Goal: Task Accomplishment & Management: Manage account settings

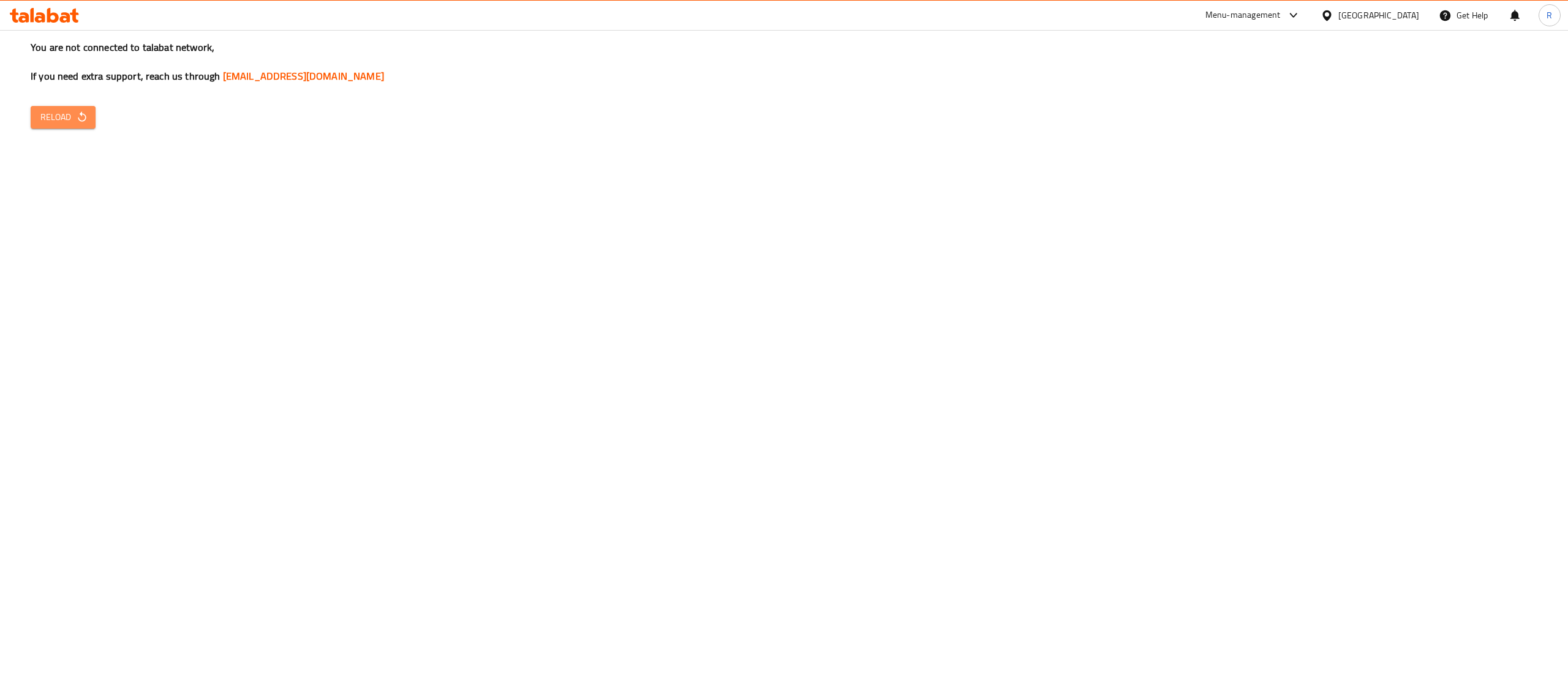
click at [86, 117] on icon "button" at bounding box center [81, 117] width 12 height 12
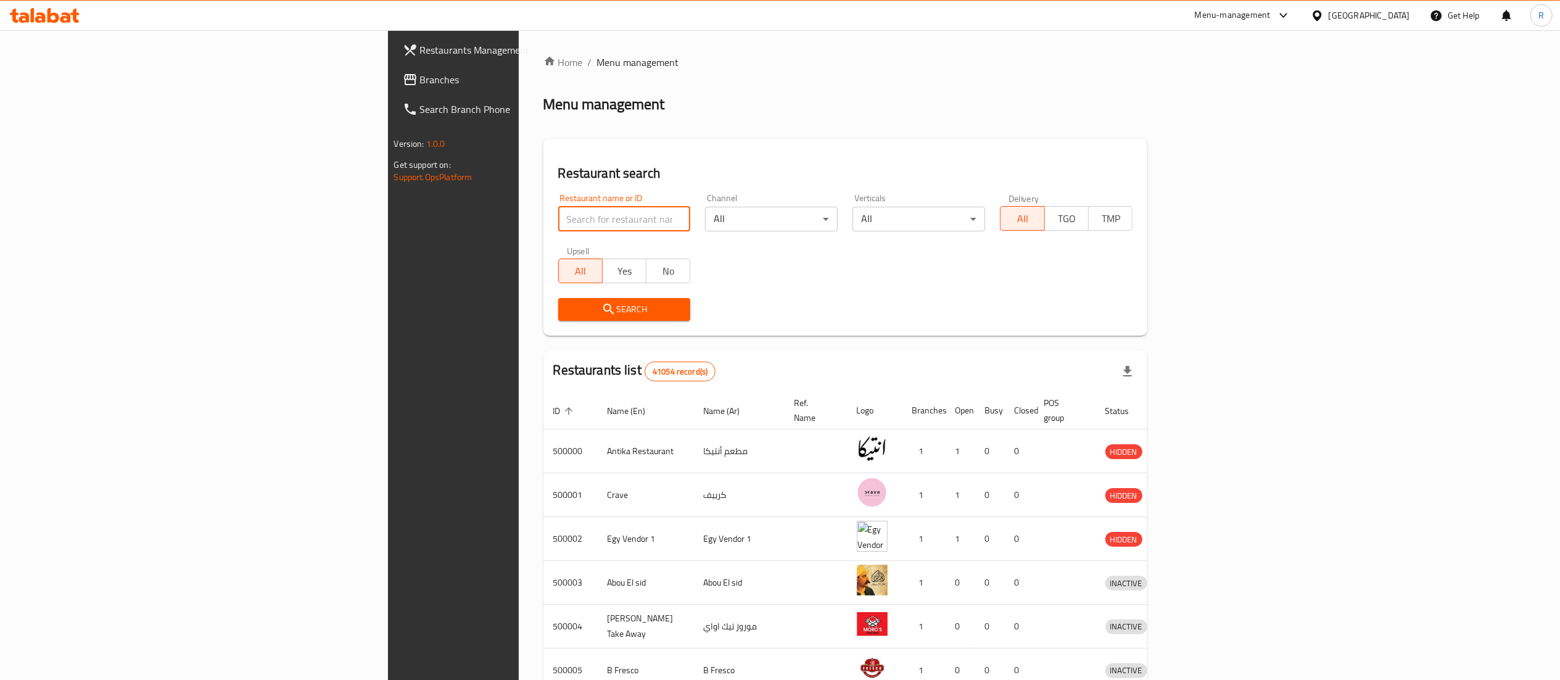
click at [558, 207] on input "search" at bounding box center [624, 219] width 133 height 25
type input "true mama"
click button "Search" at bounding box center [624, 309] width 133 height 23
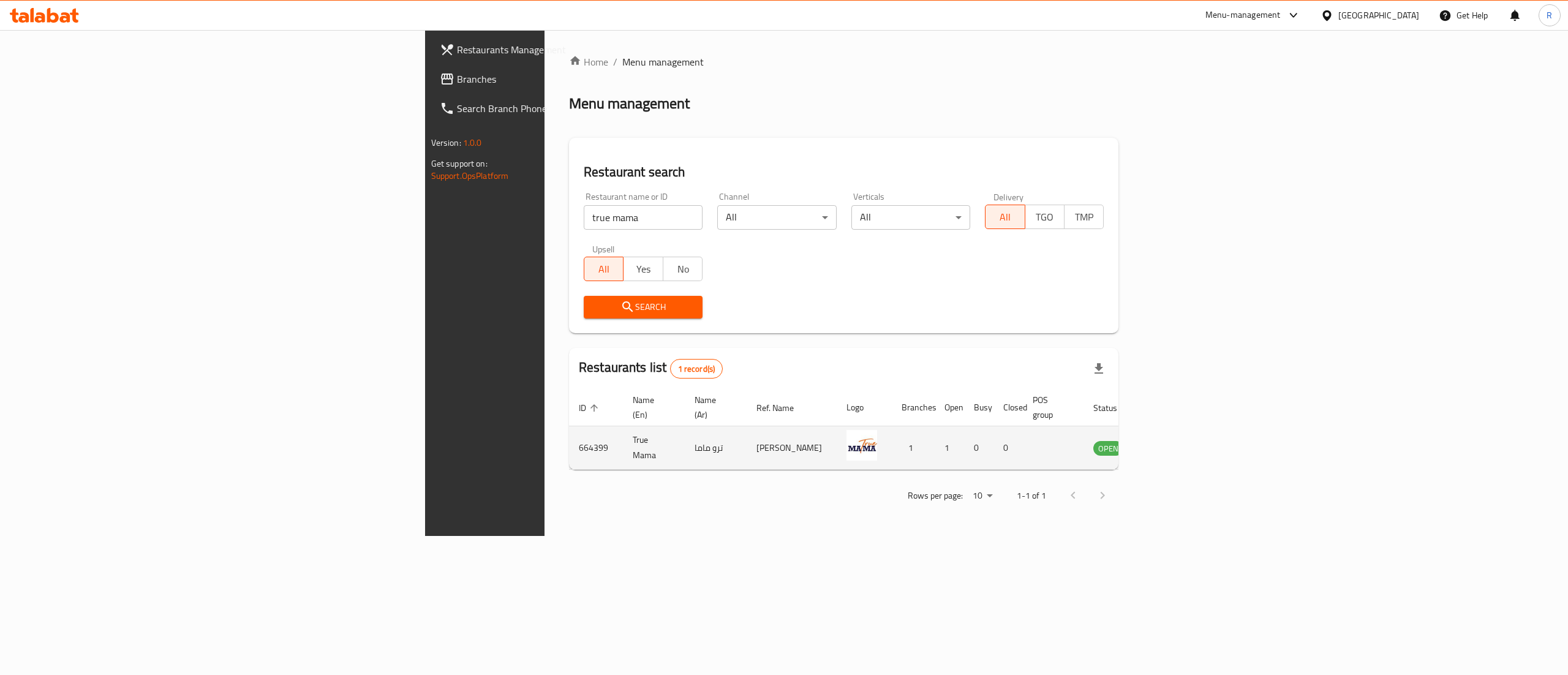
click at [1190, 426] on td "enhanced table" at bounding box center [1169, 448] width 43 height 44
click at [1172, 444] on icon "enhanced table" at bounding box center [1165, 449] width 14 height 10
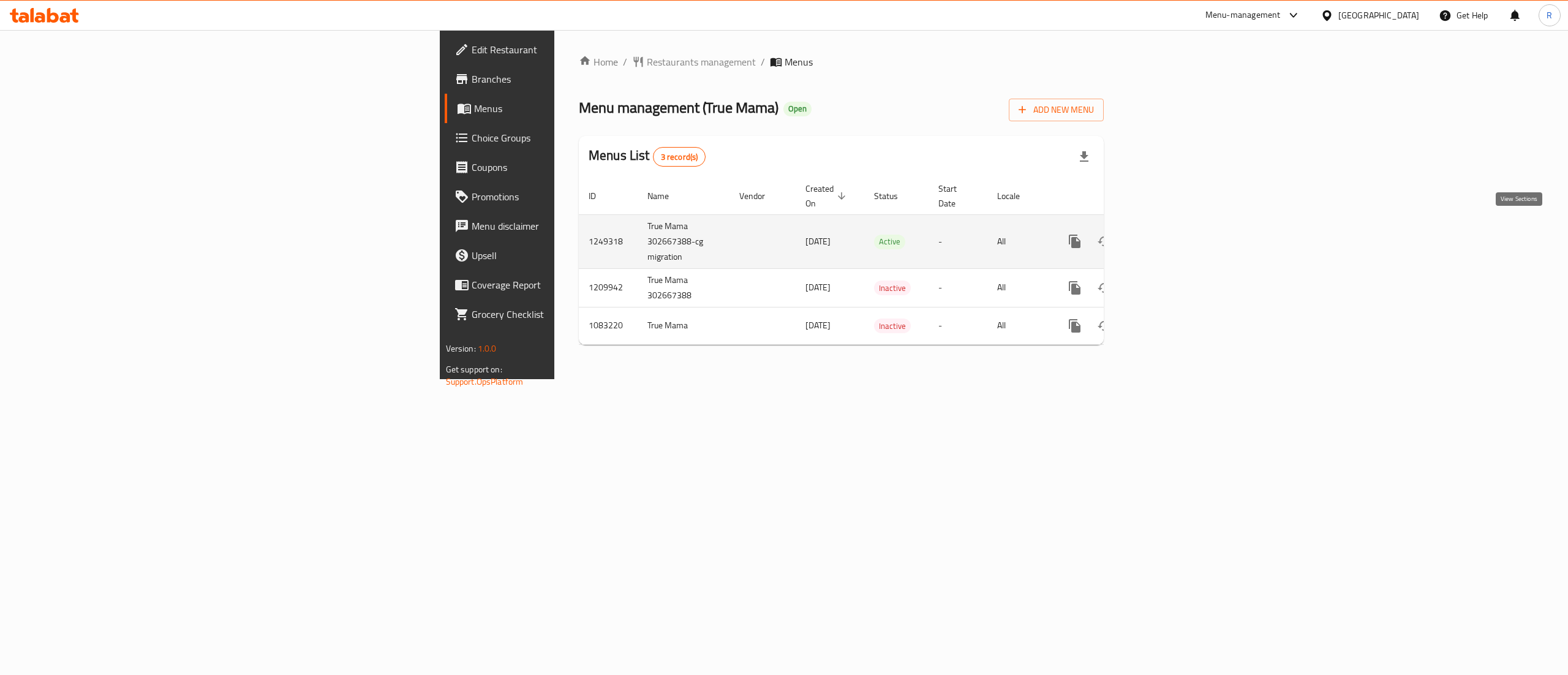
click at [1178, 226] on link "enhanced table" at bounding box center [1163, 241] width 30 height 30
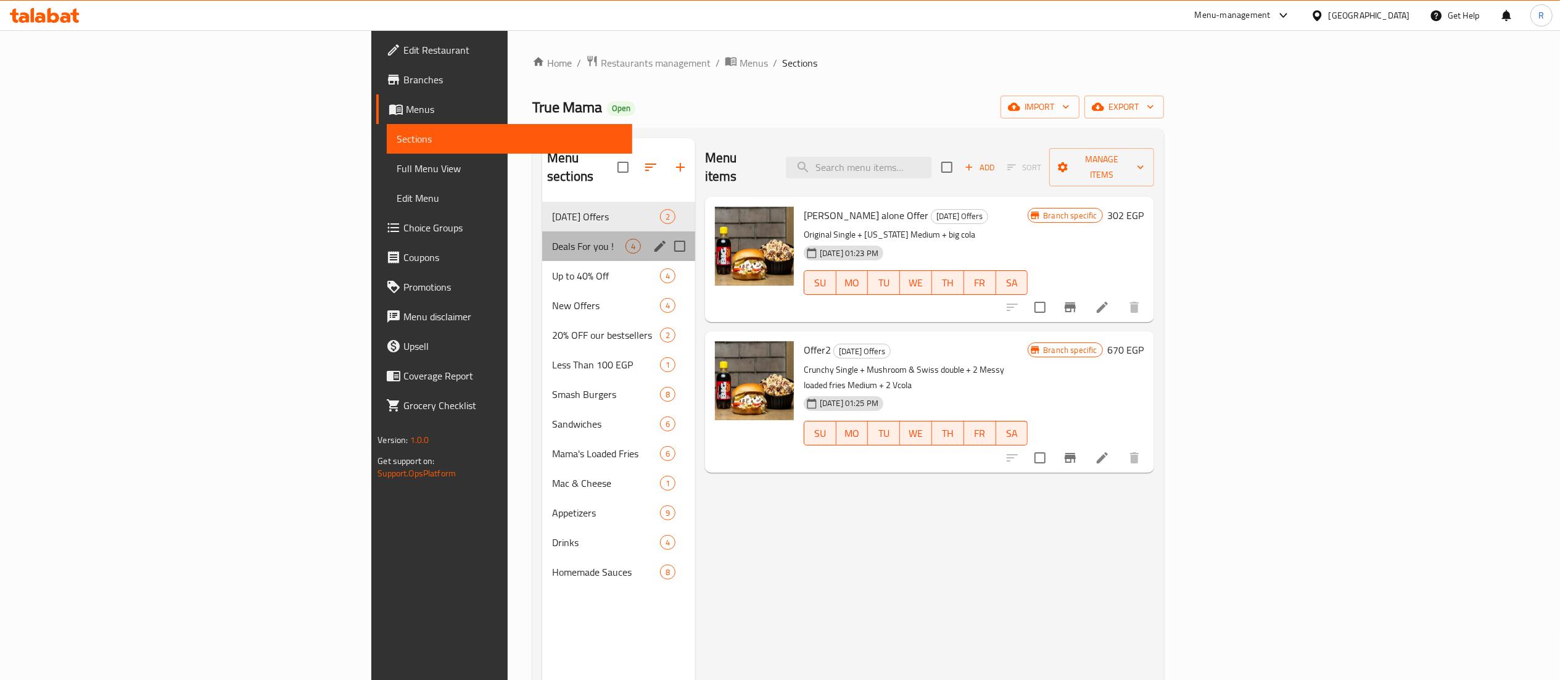
click at [542, 231] on div "Deals For you ! 4" at bounding box center [618, 246] width 153 height 30
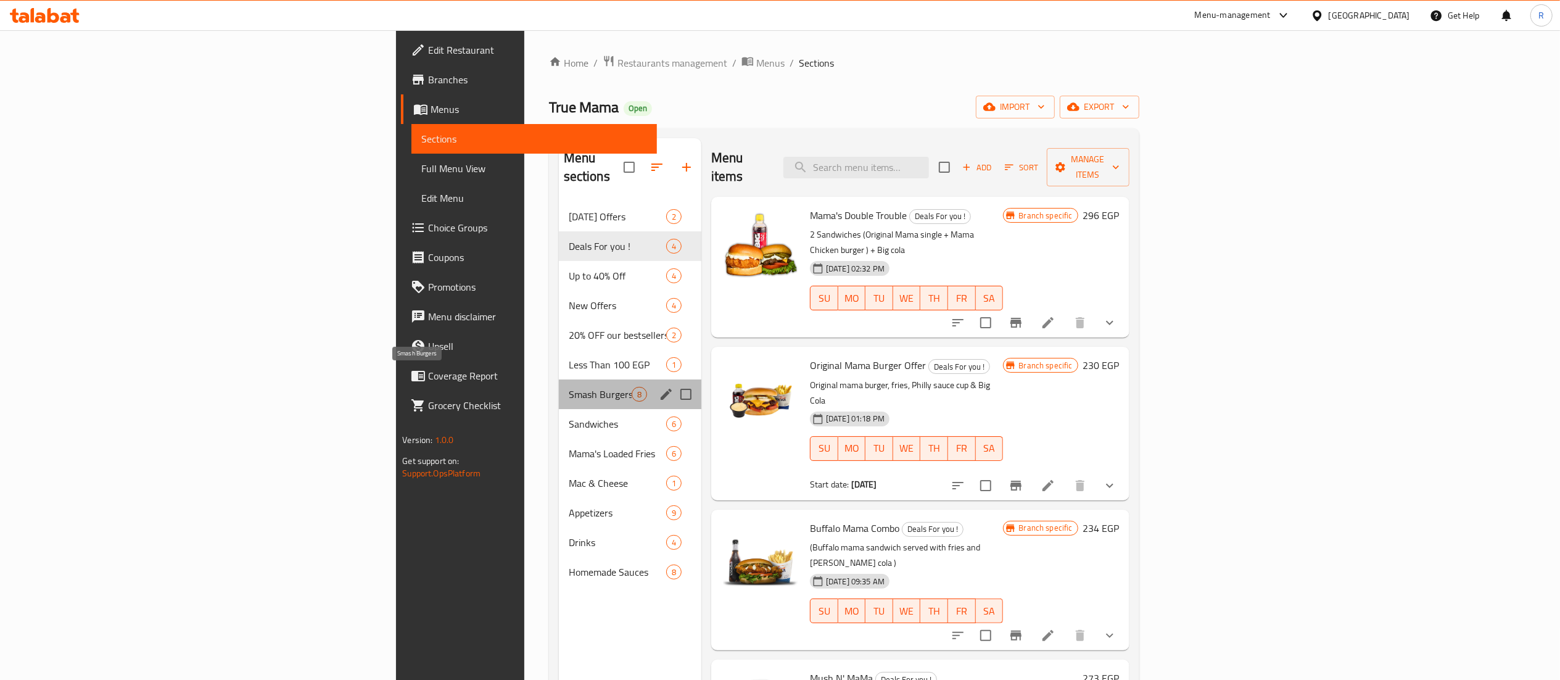
click at [569, 387] on span "Smash Burgers" at bounding box center [600, 394] width 63 height 15
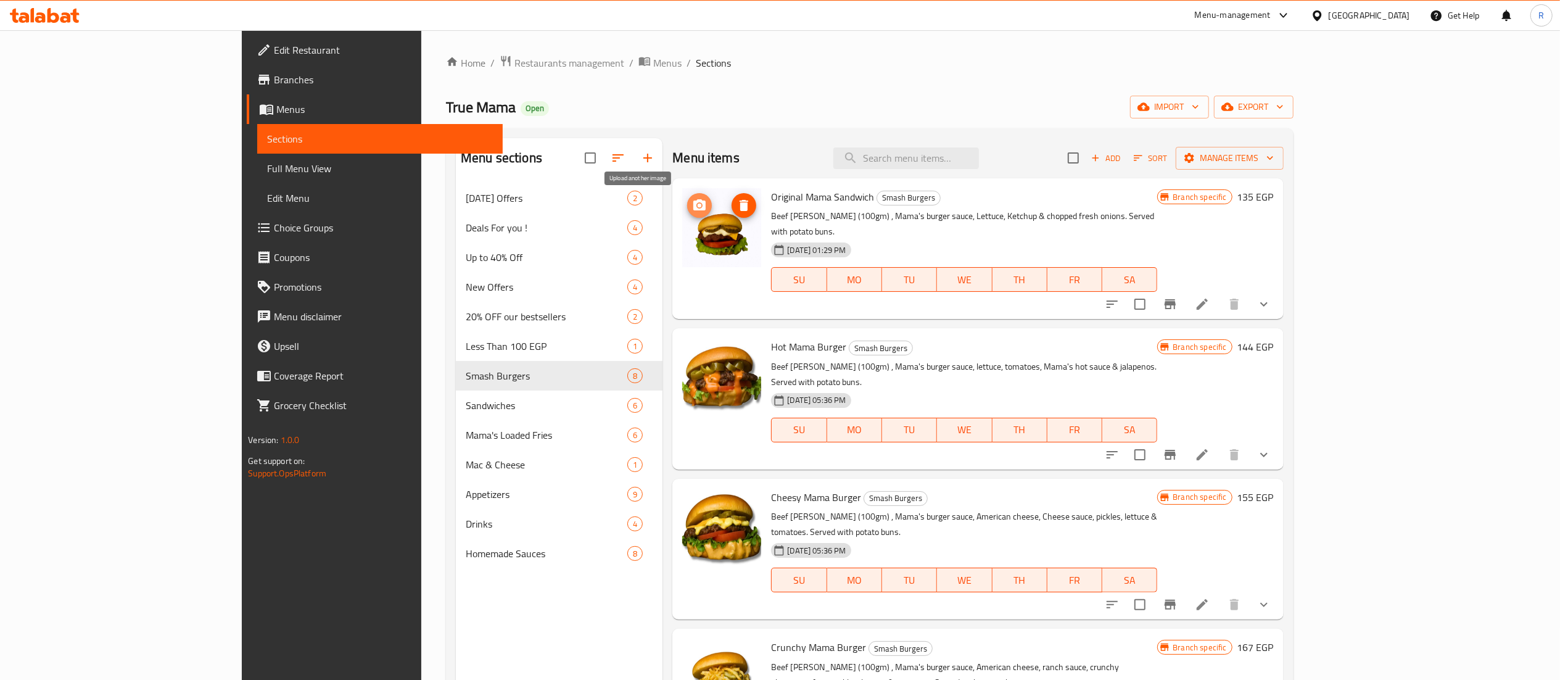
click at [693, 210] on icon "upload picture" at bounding box center [699, 204] width 12 height 11
click at [698, 353] on circle "upload picture" at bounding box center [700, 355] width 4 height 4
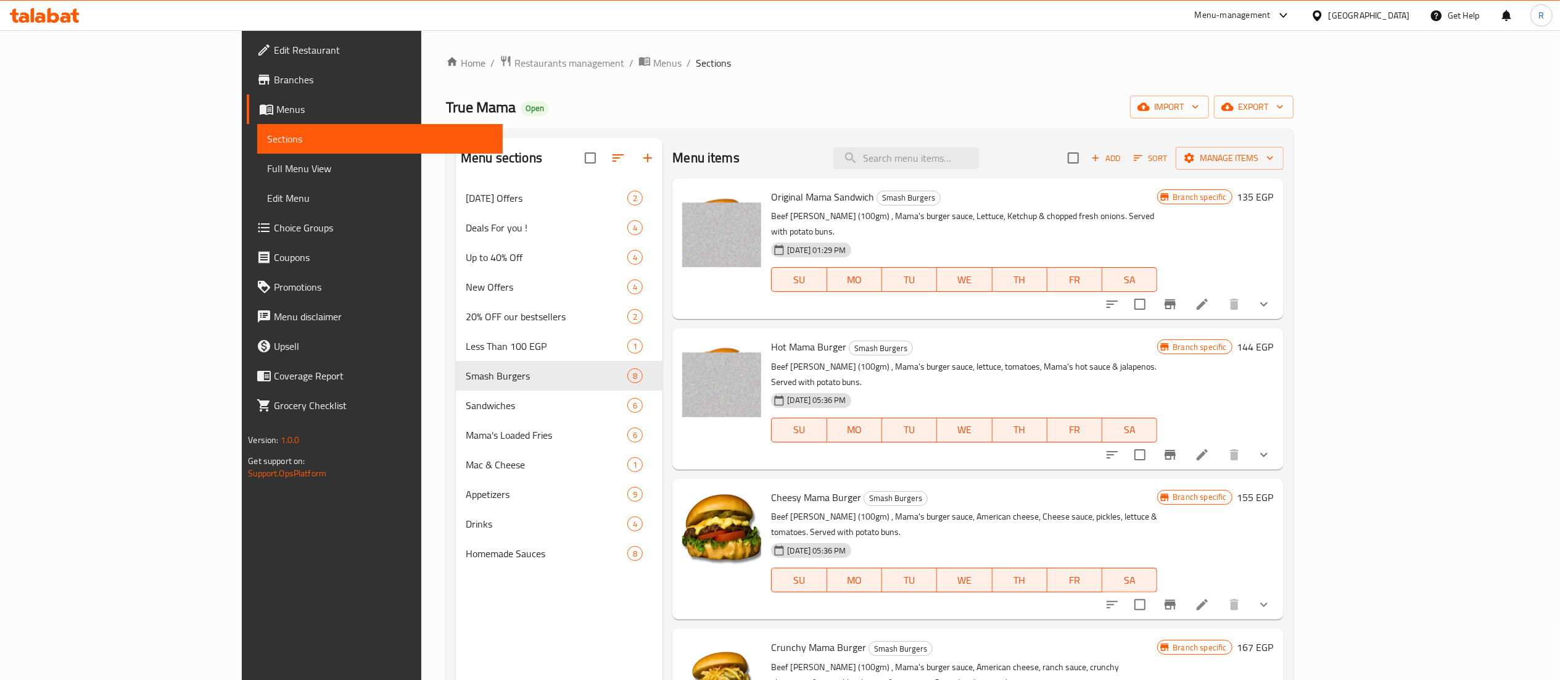
click at [1293, 491] on div "Menu sections [DATE] Offers 2 Deals For you ! 4 Up to 40% Off 4 New Offers 4 20…" at bounding box center [869, 477] width 847 height 699
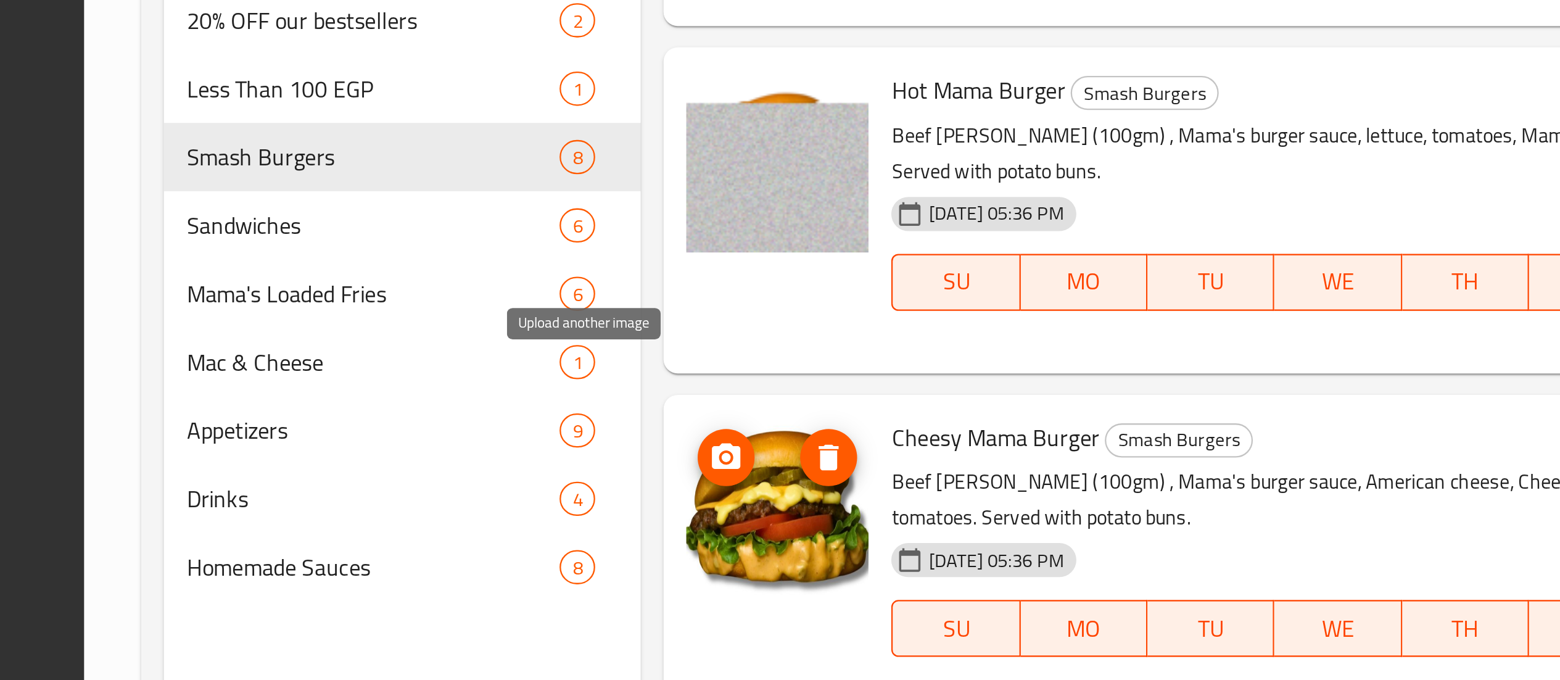
click at [698, 504] on circle "upload picture" at bounding box center [700, 506] width 4 height 4
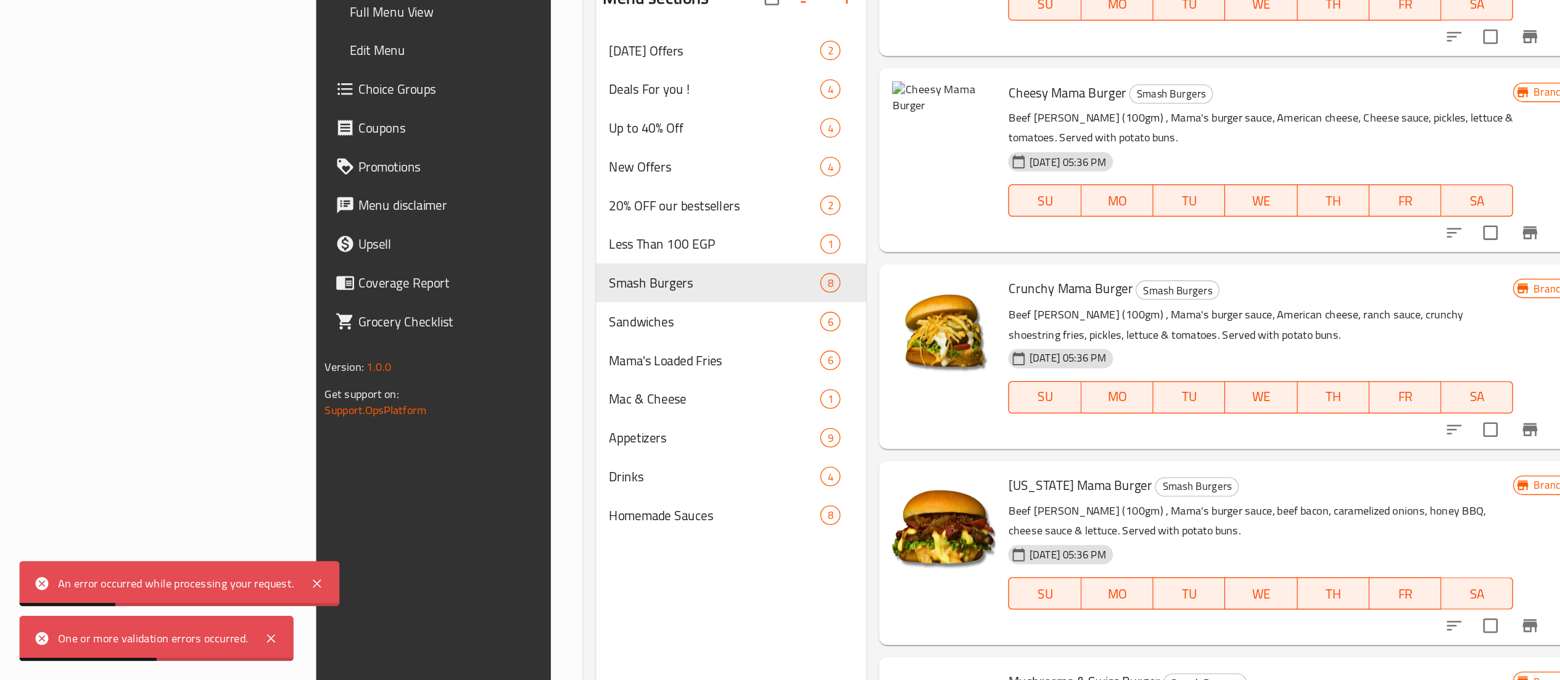
scroll to position [265, 0]
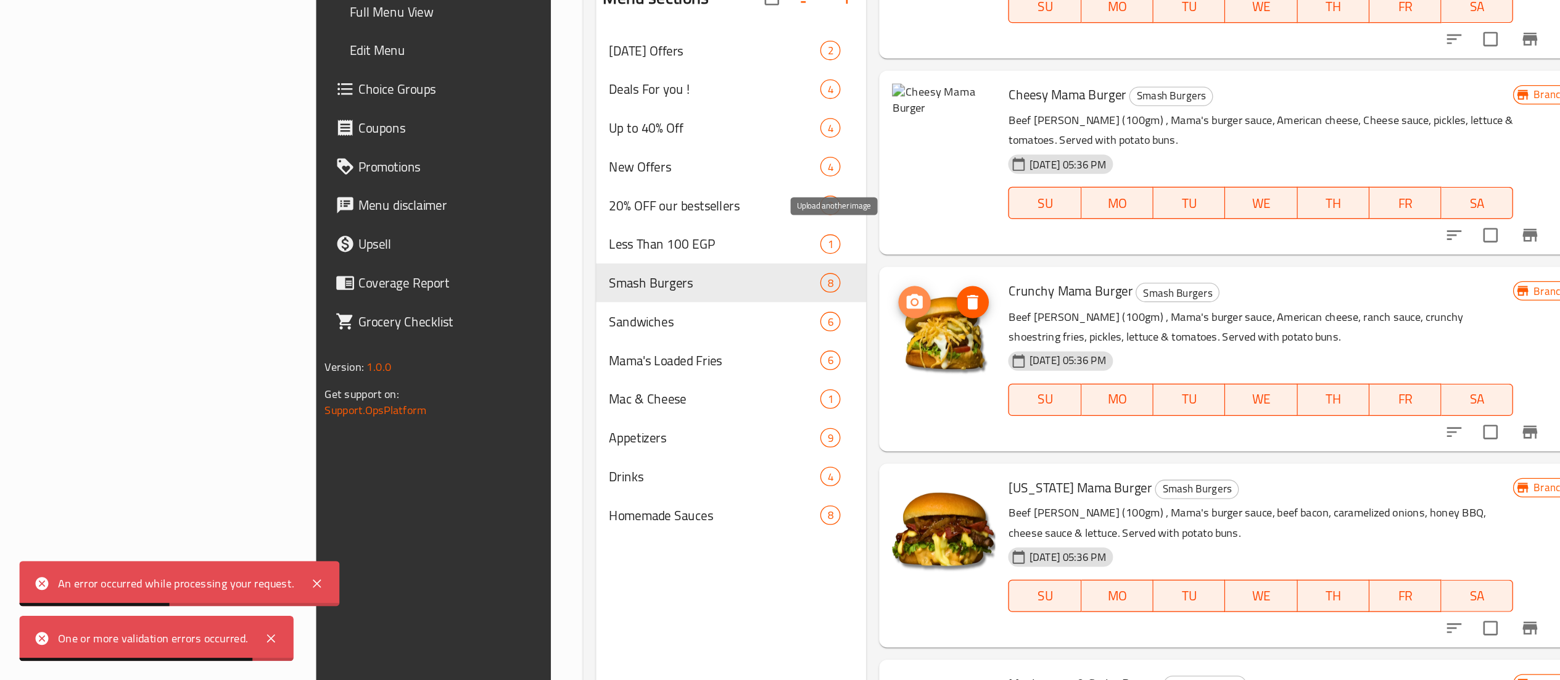
click at [692, 383] on icon "upload picture" at bounding box center [699, 390] width 15 height 15
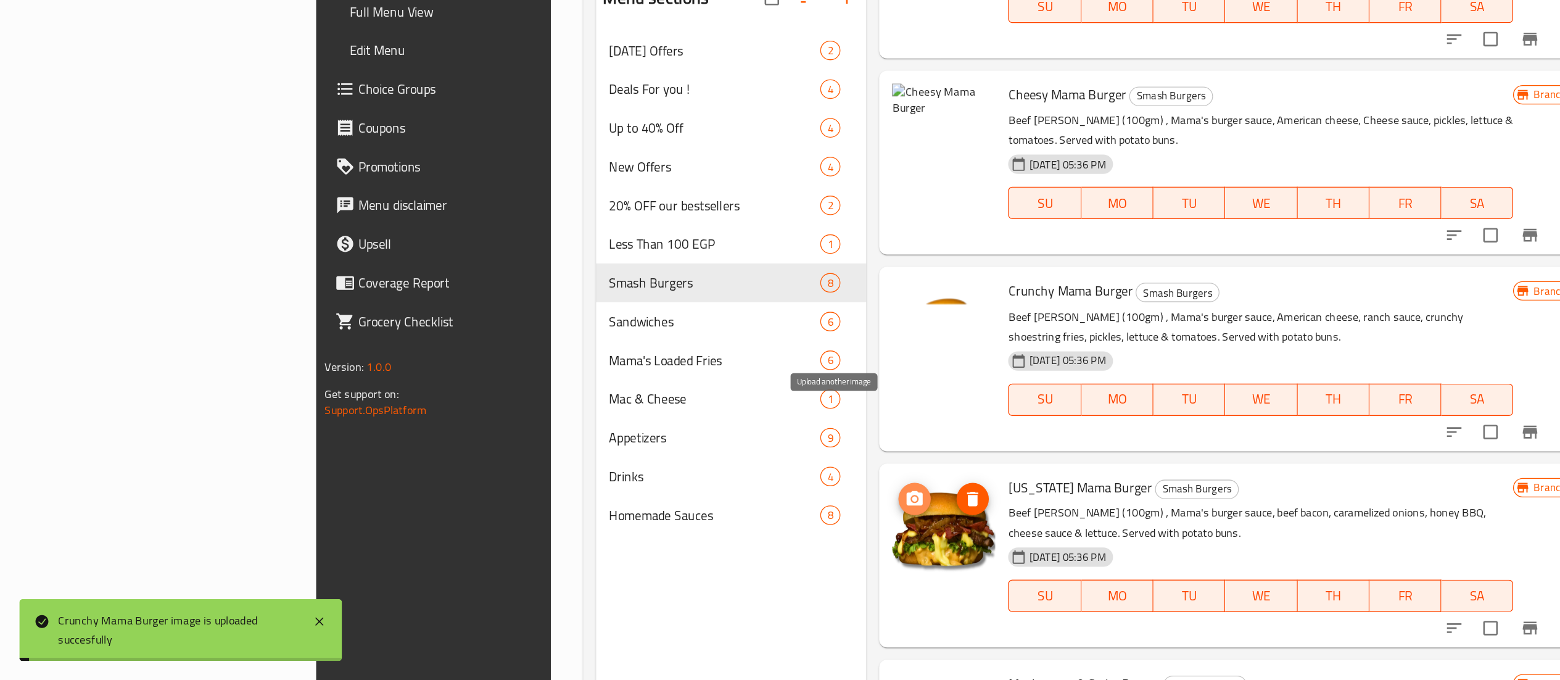
click at [692, 533] on icon "upload picture" at bounding box center [699, 540] width 15 height 15
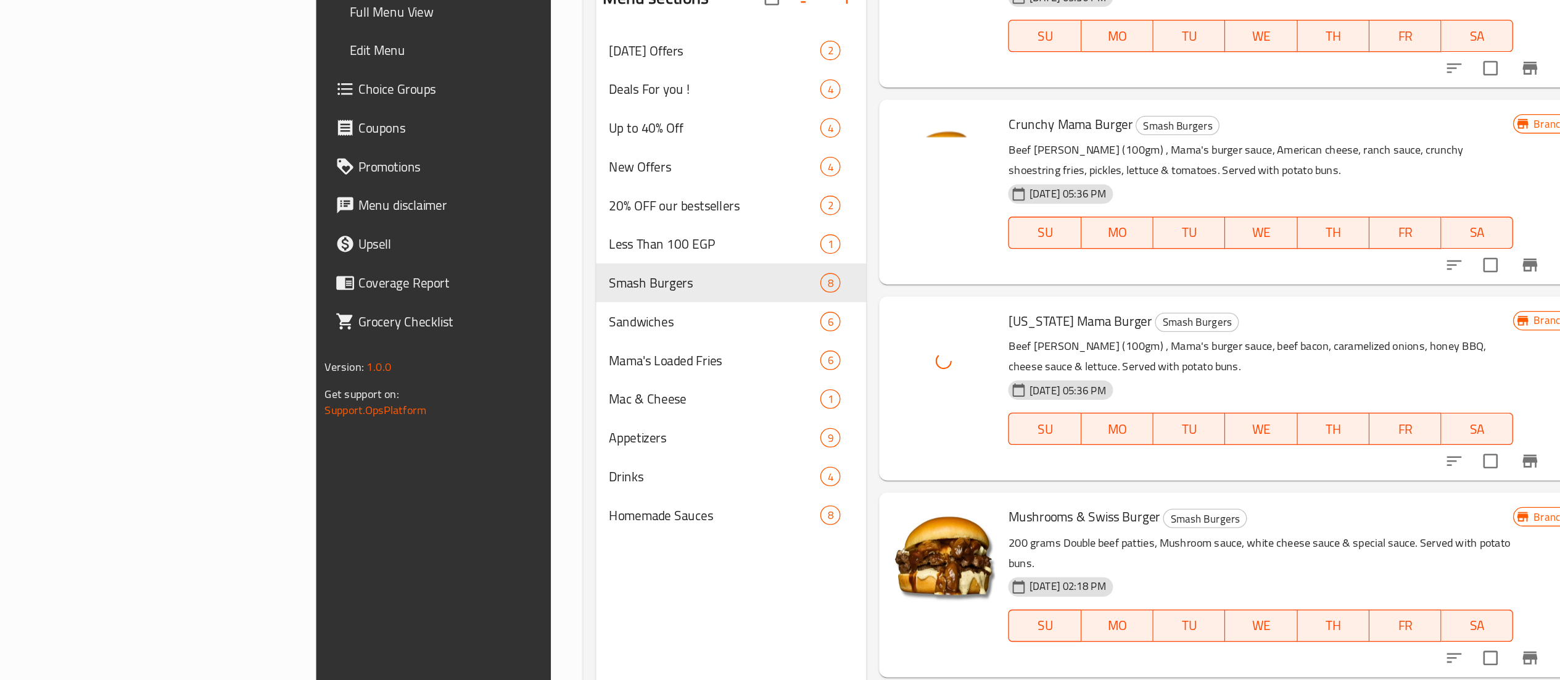
scroll to position [405, 0]
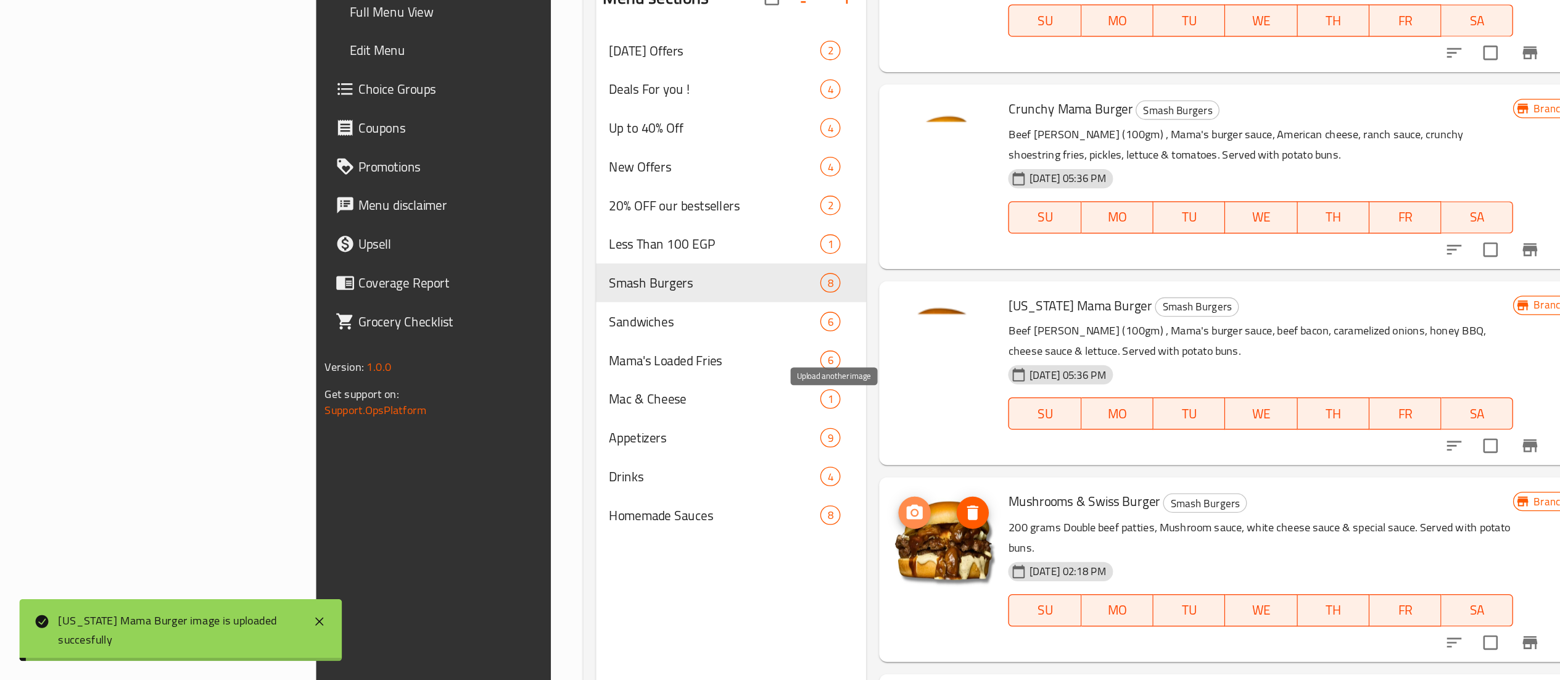
click at [692, 544] on icon "upload picture" at bounding box center [699, 551] width 15 height 15
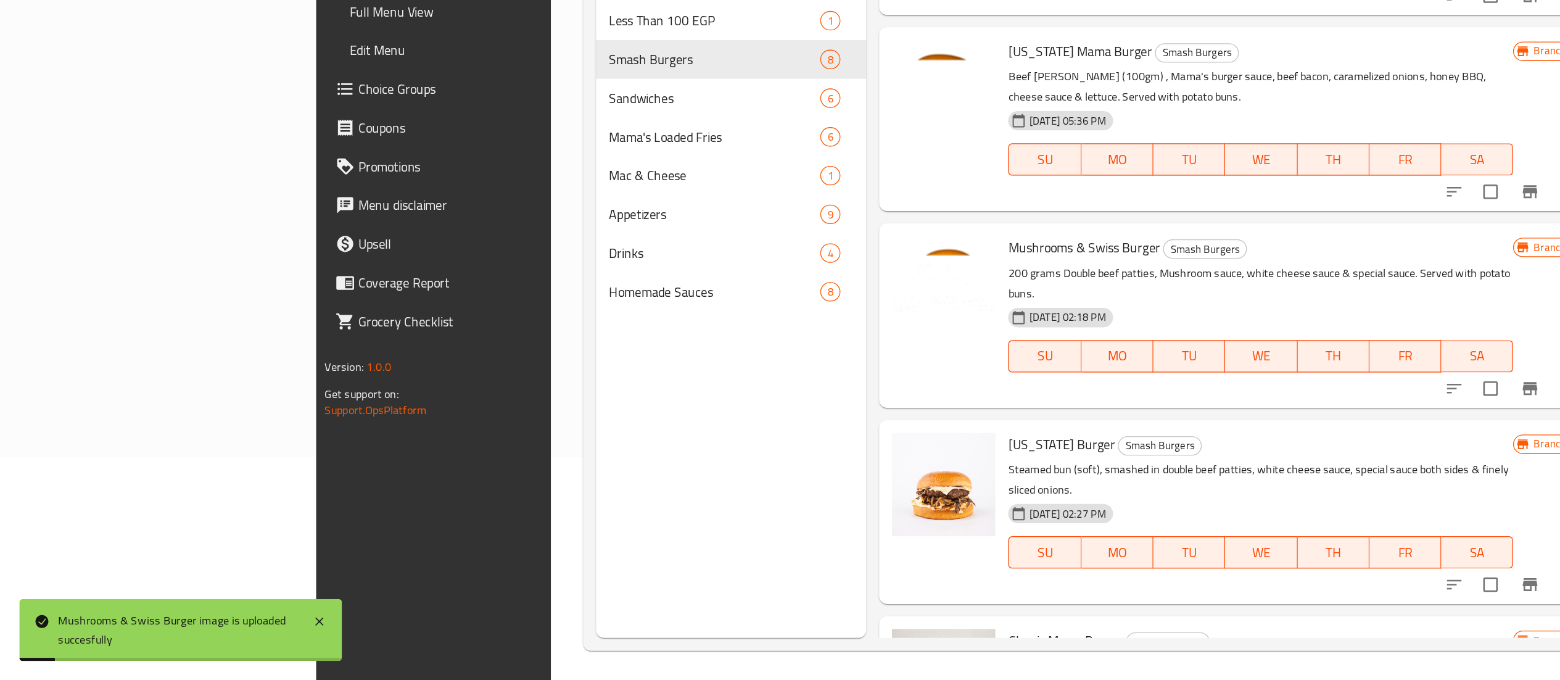
scroll to position [173, 0]
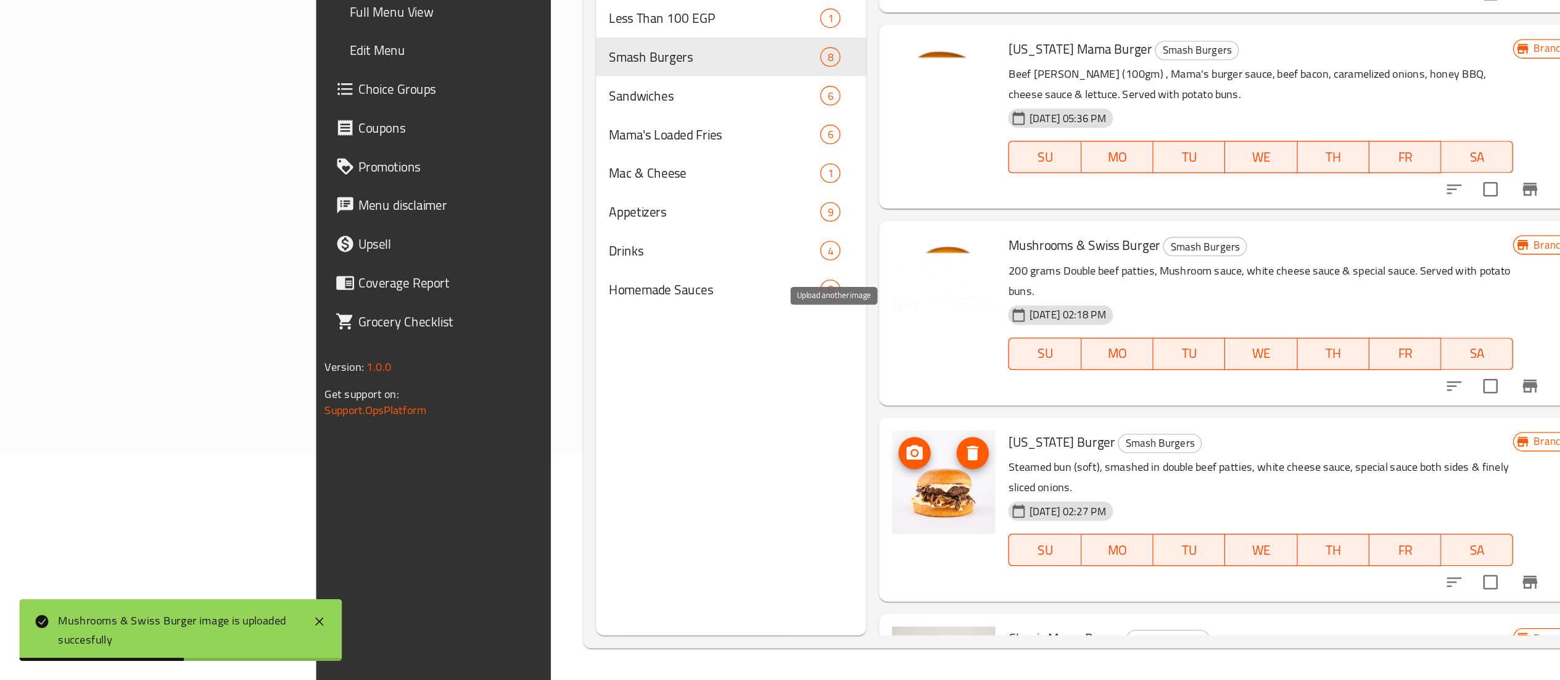
click at [692, 498] on icon "upload picture" at bounding box center [699, 505] width 15 height 15
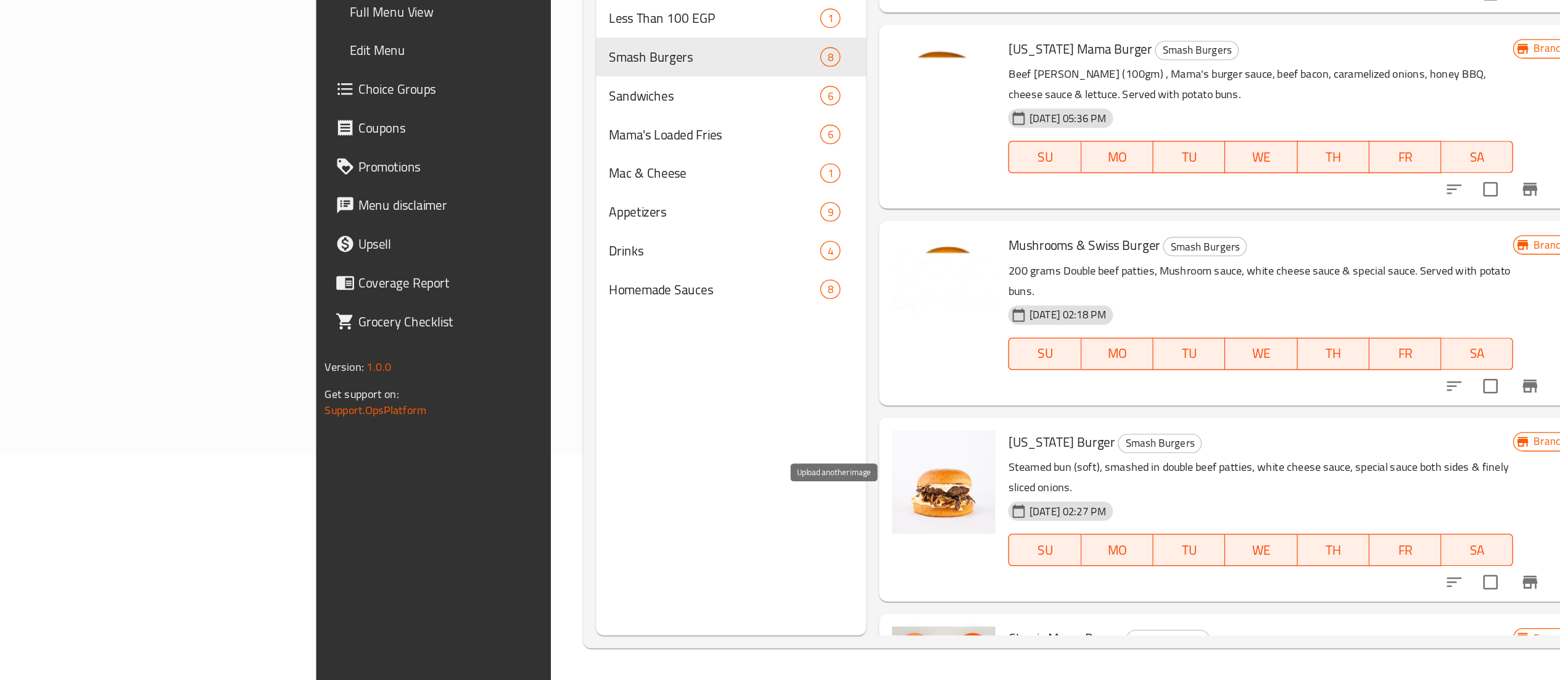
click at [687, 643] on button "upload picture" at bounding box center [699, 655] width 25 height 25
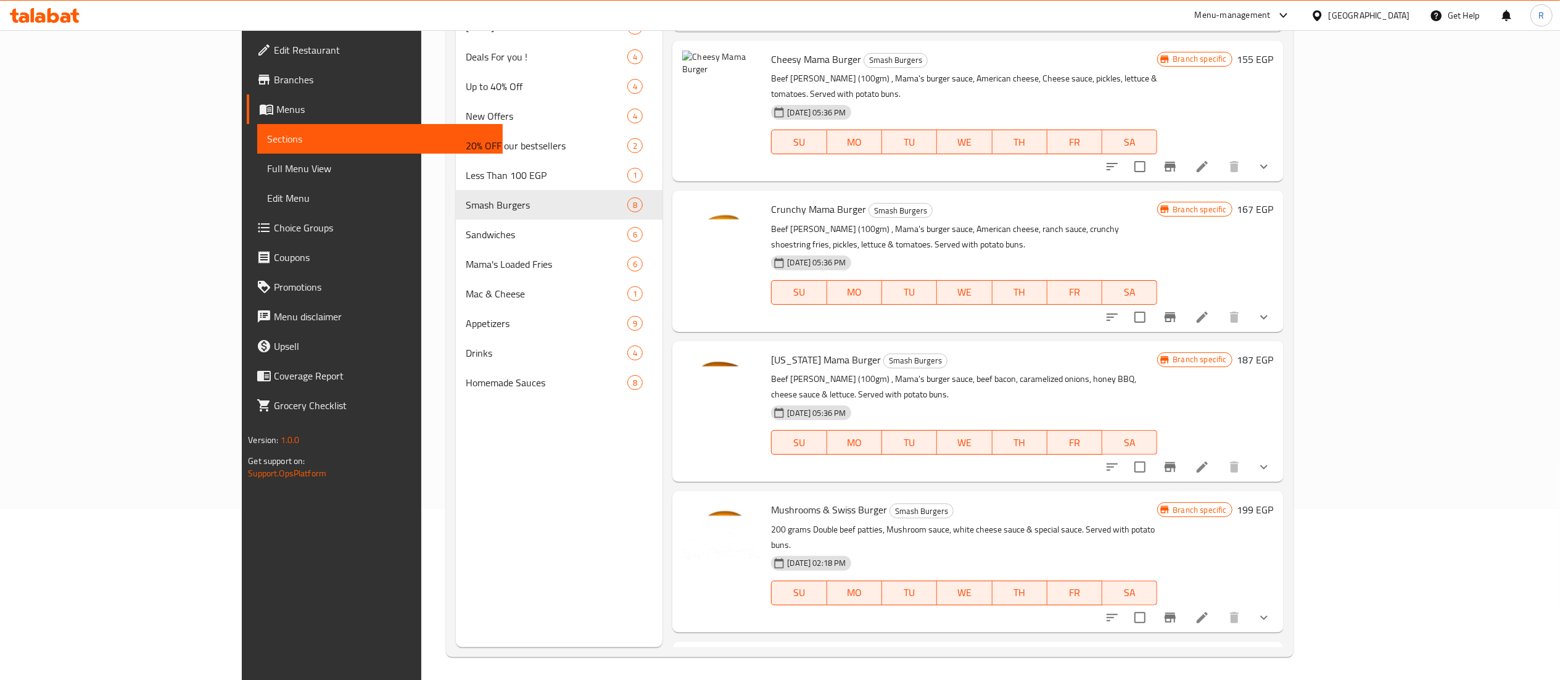
scroll to position [268, 0]
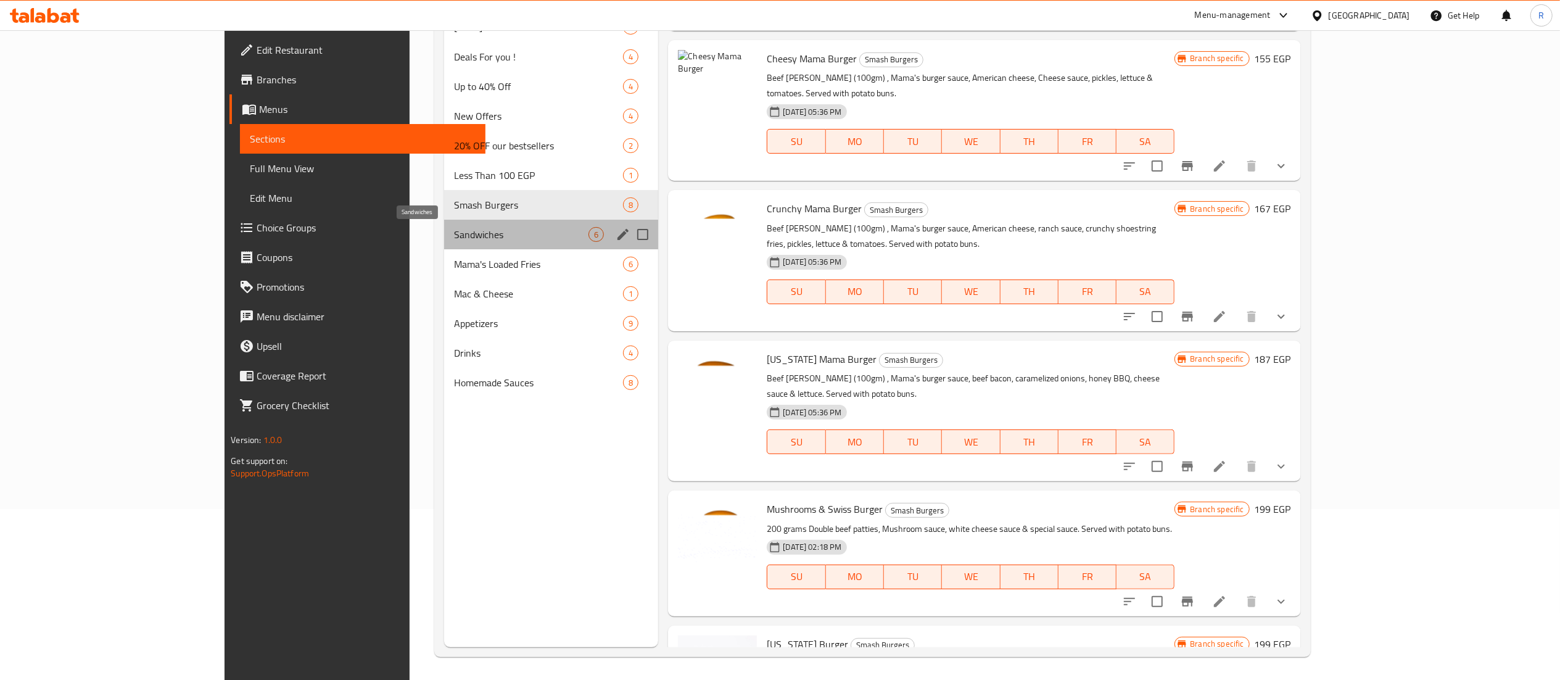
click at [454, 241] on span "Sandwiches" at bounding box center [521, 234] width 134 height 15
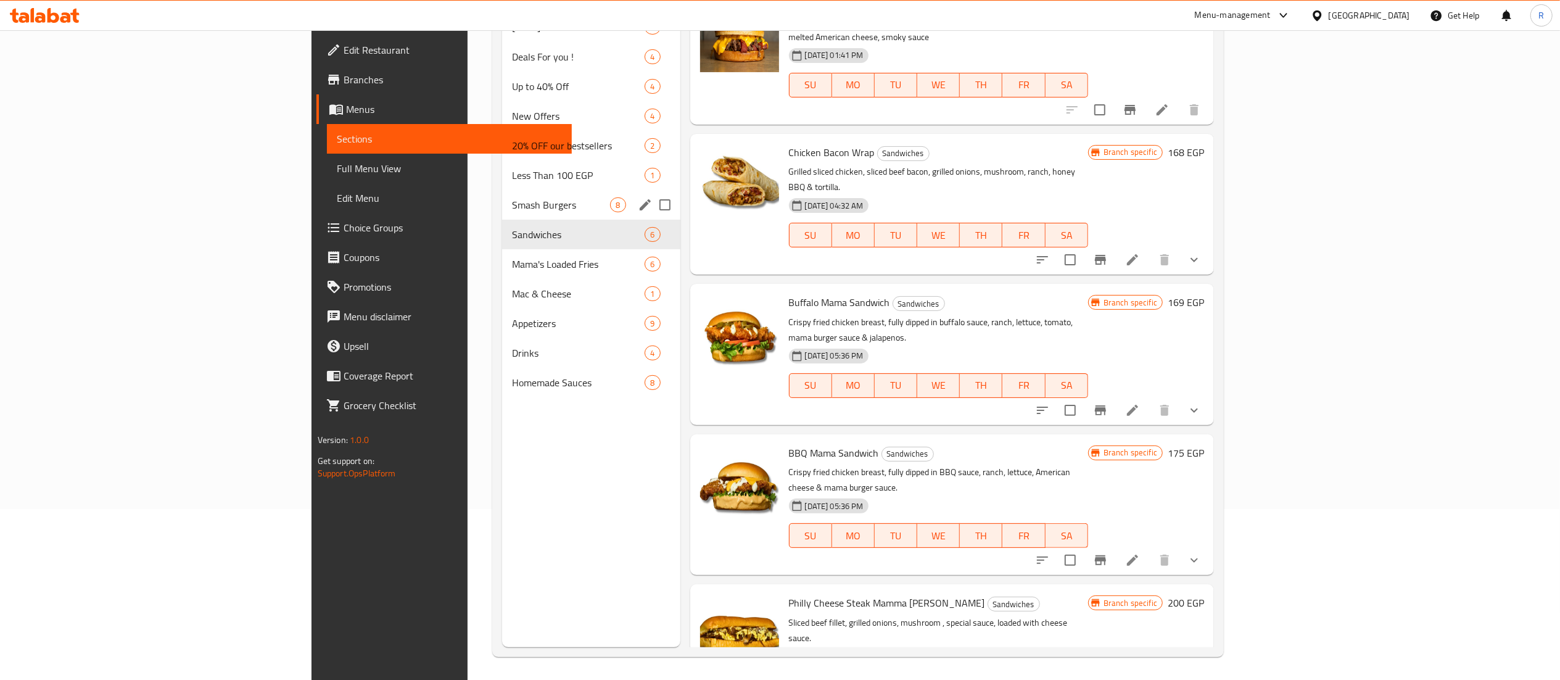
click at [502, 196] on div "Smash Burgers 8" at bounding box center [591, 205] width 178 height 30
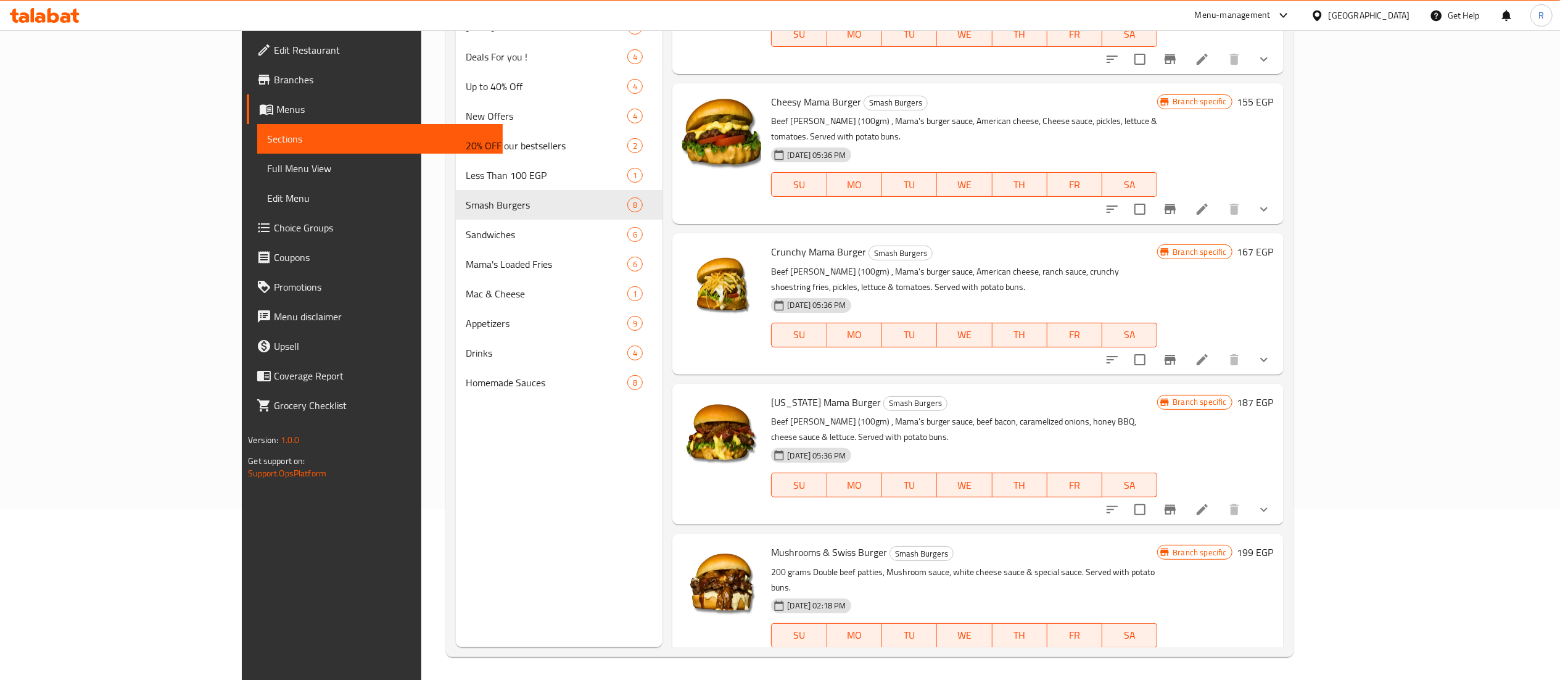
scroll to position [225, 0]
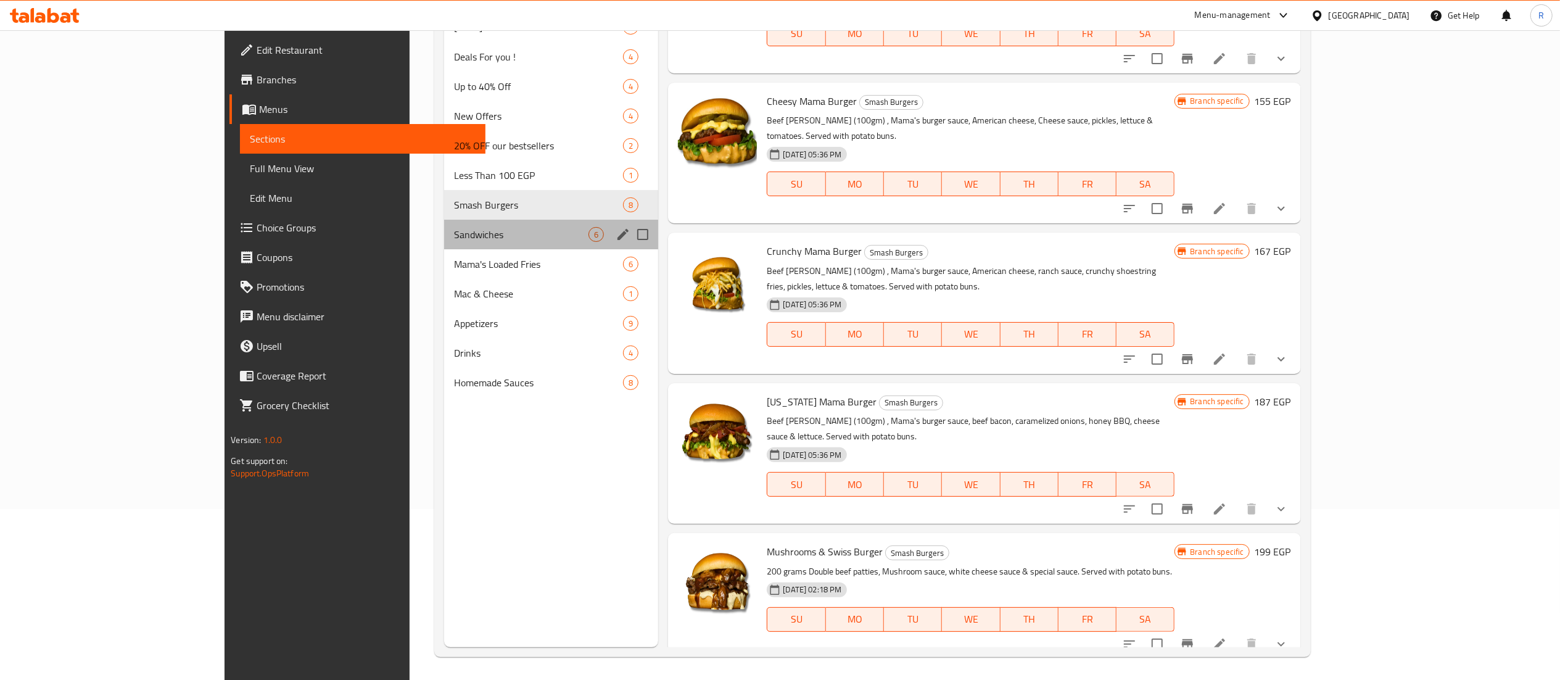
click at [444, 223] on div "Sandwiches 6" at bounding box center [551, 235] width 214 height 30
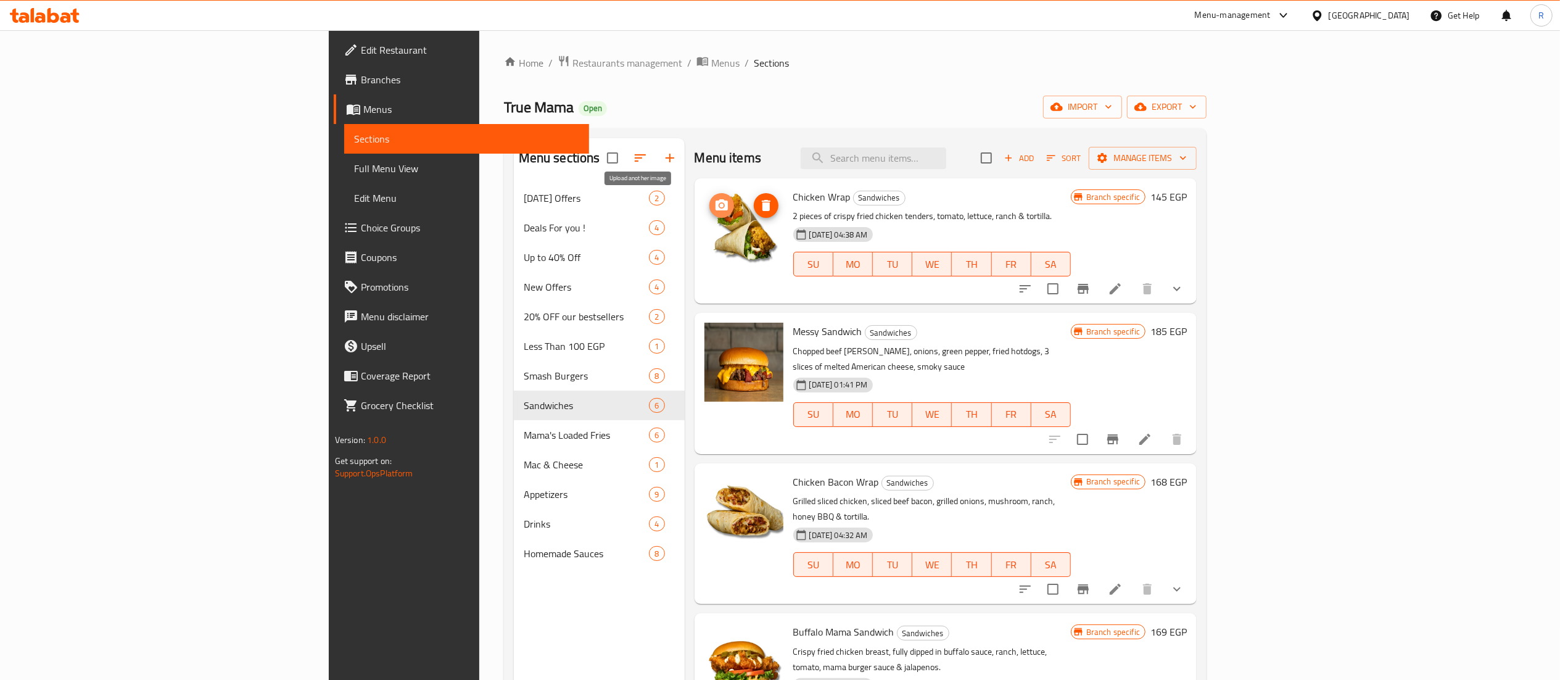
click at [715, 207] on icon "upload picture" at bounding box center [721, 204] width 12 height 11
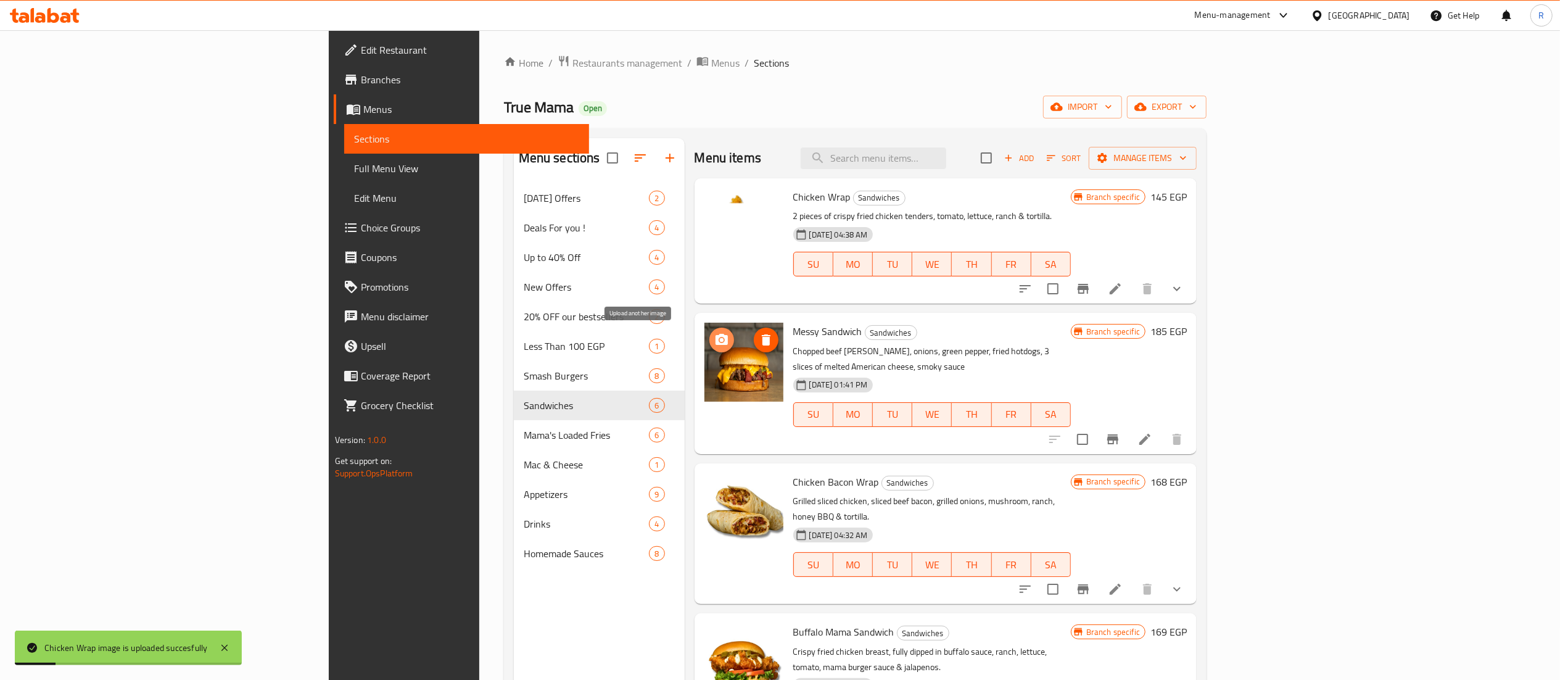
click at [719, 340] on circle "upload picture" at bounding box center [721, 340] width 4 height 4
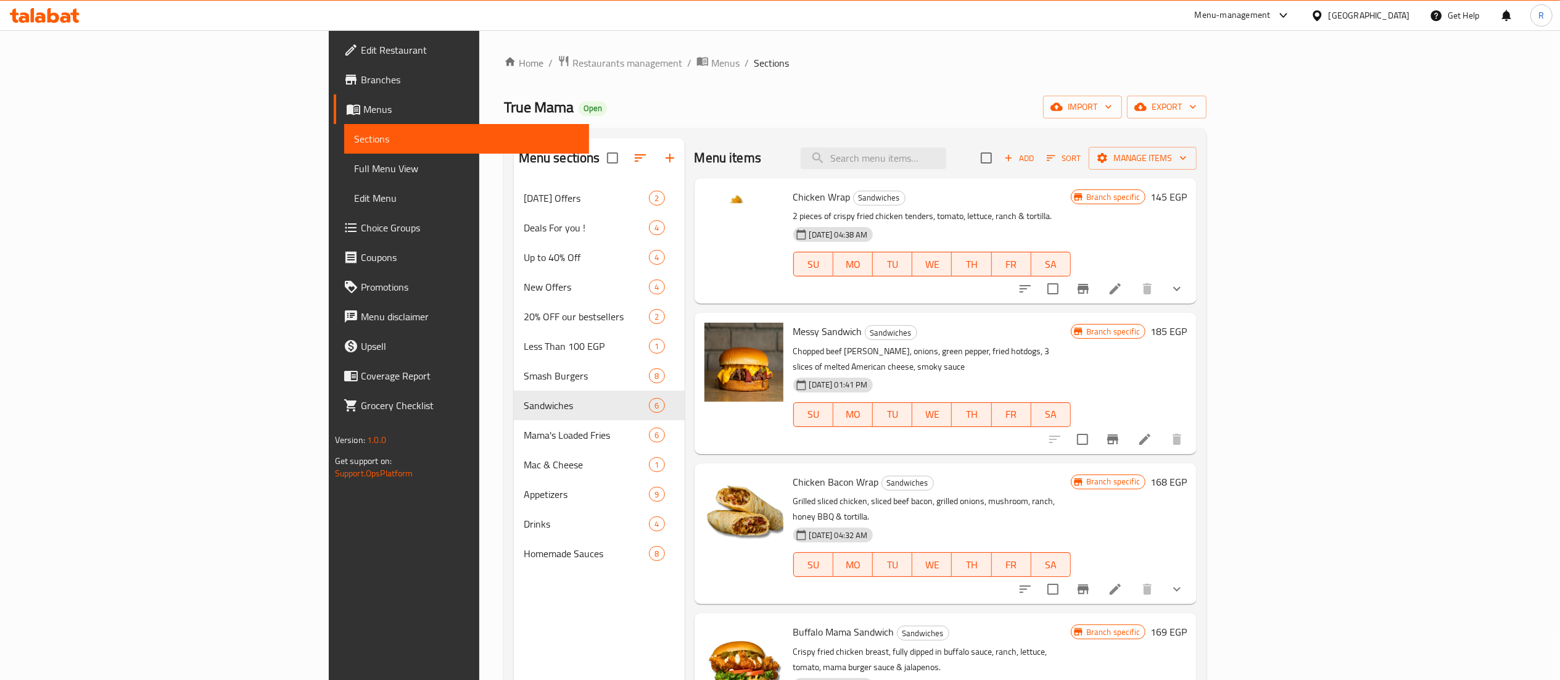
scroll to position [159, 0]
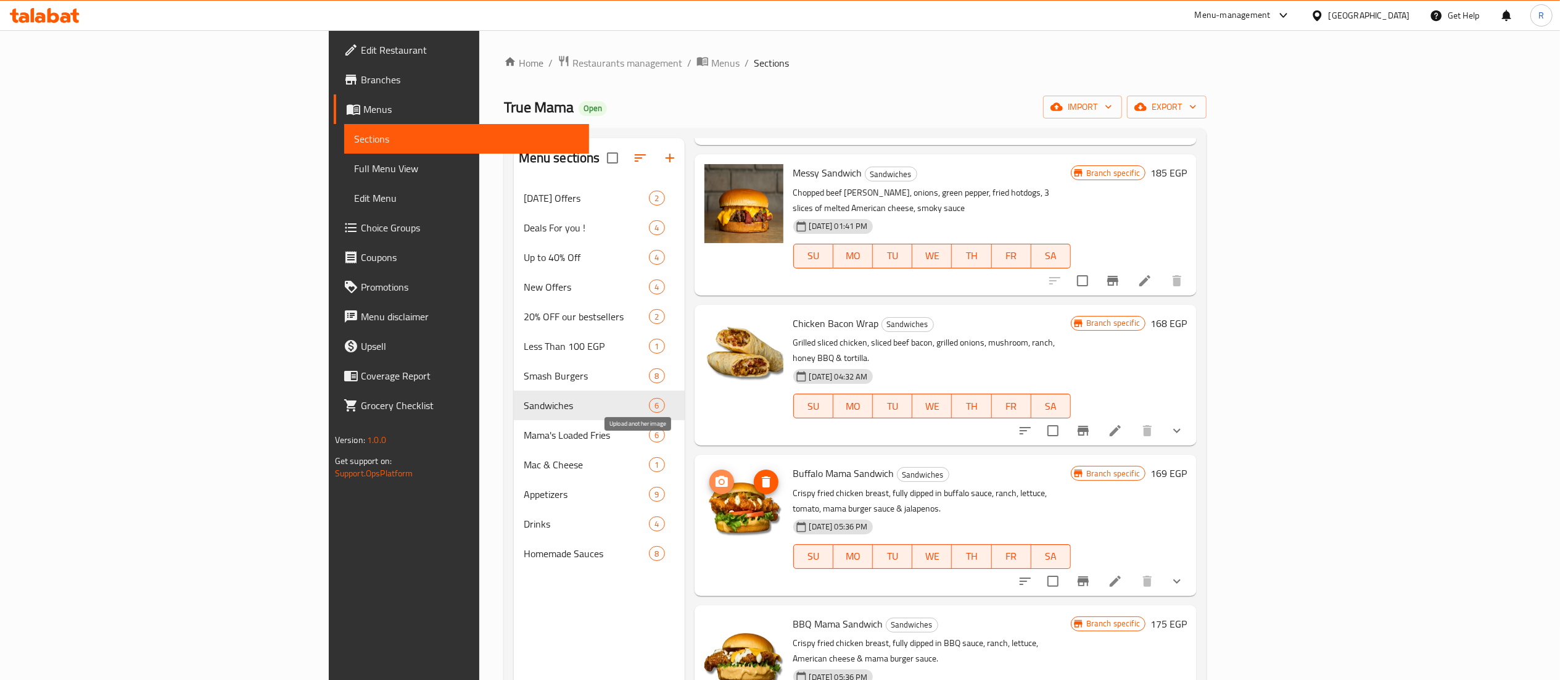
click at [719, 480] on circle "upload picture" at bounding box center [721, 482] width 4 height 4
click at [709, 474] on span "upload picture" at bounding box center [721, 481] width 25 height 15
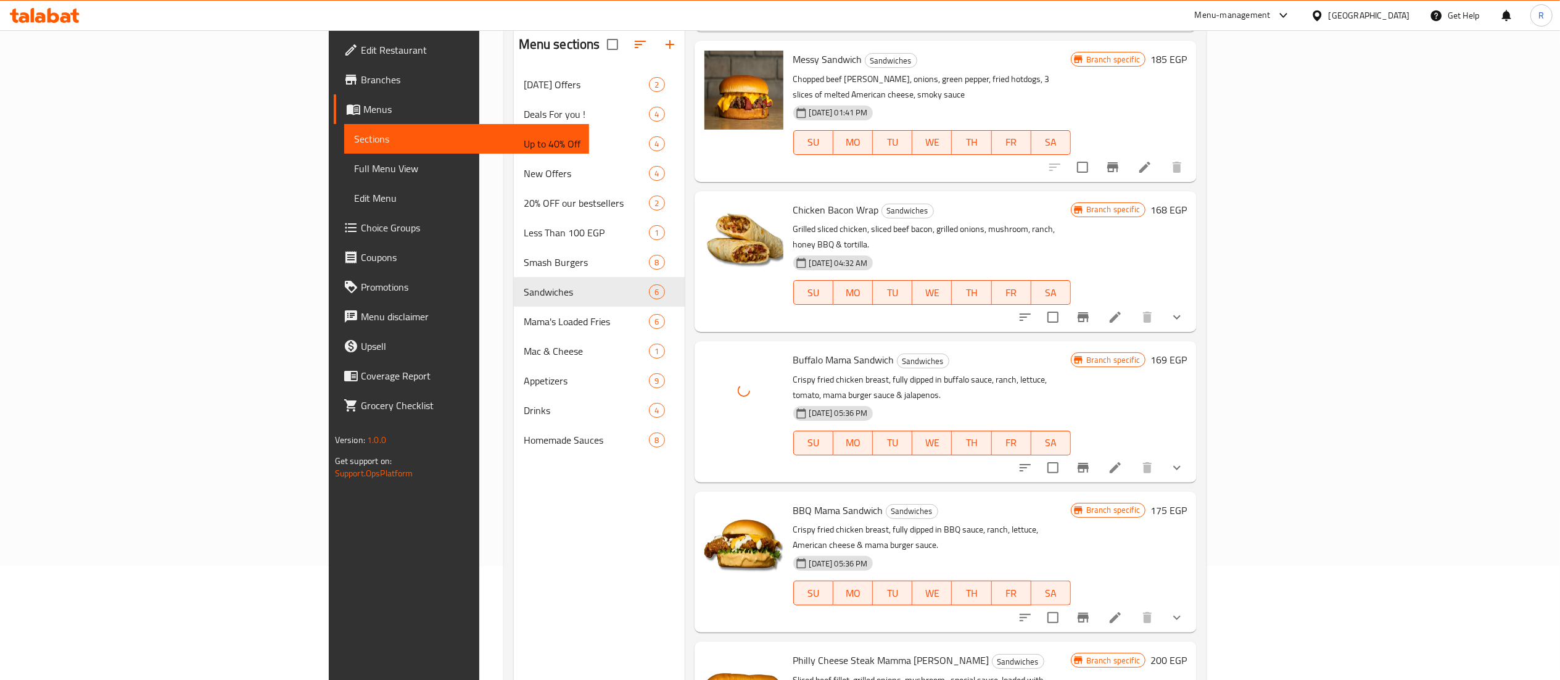
scroll to position [173, 0]
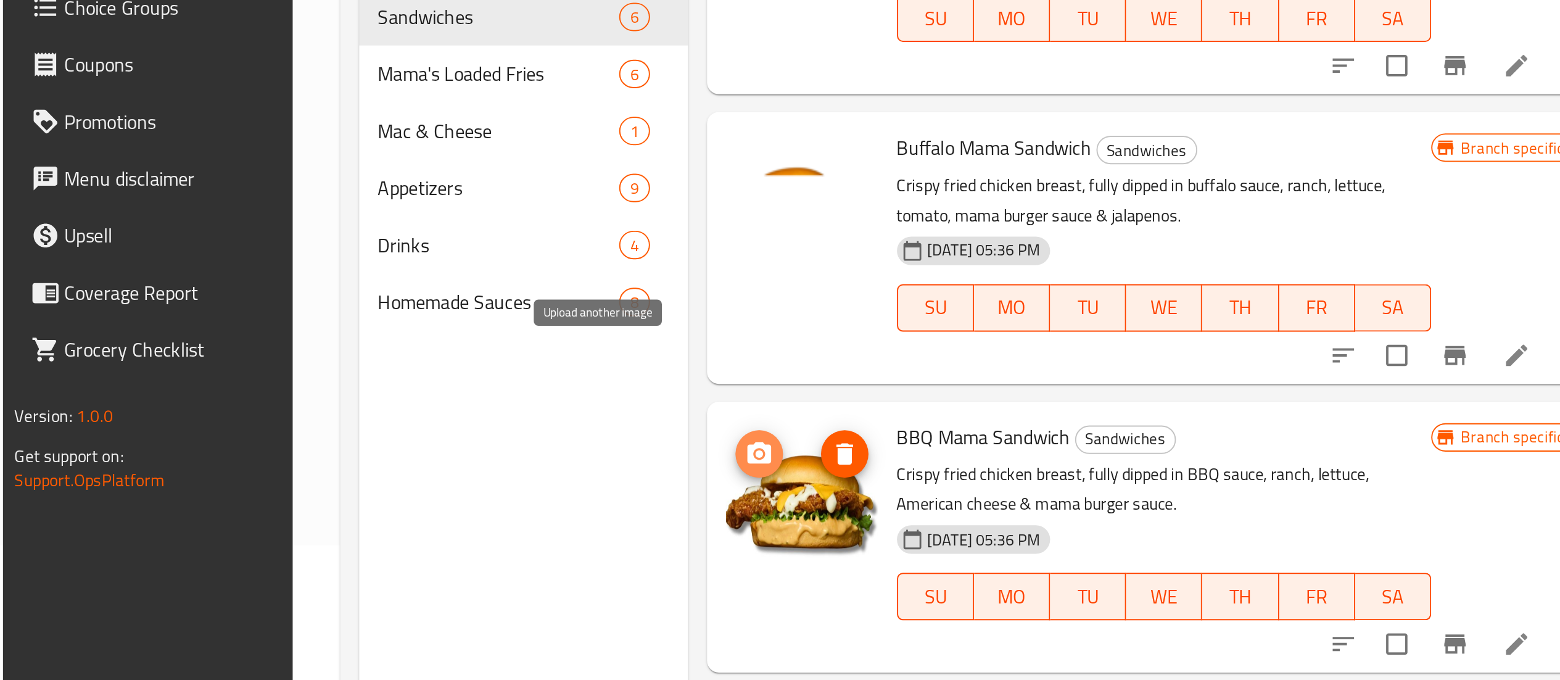
click at [714, 452] on icon "upload picture" at bounding box center [721, 459] width 15 height 15
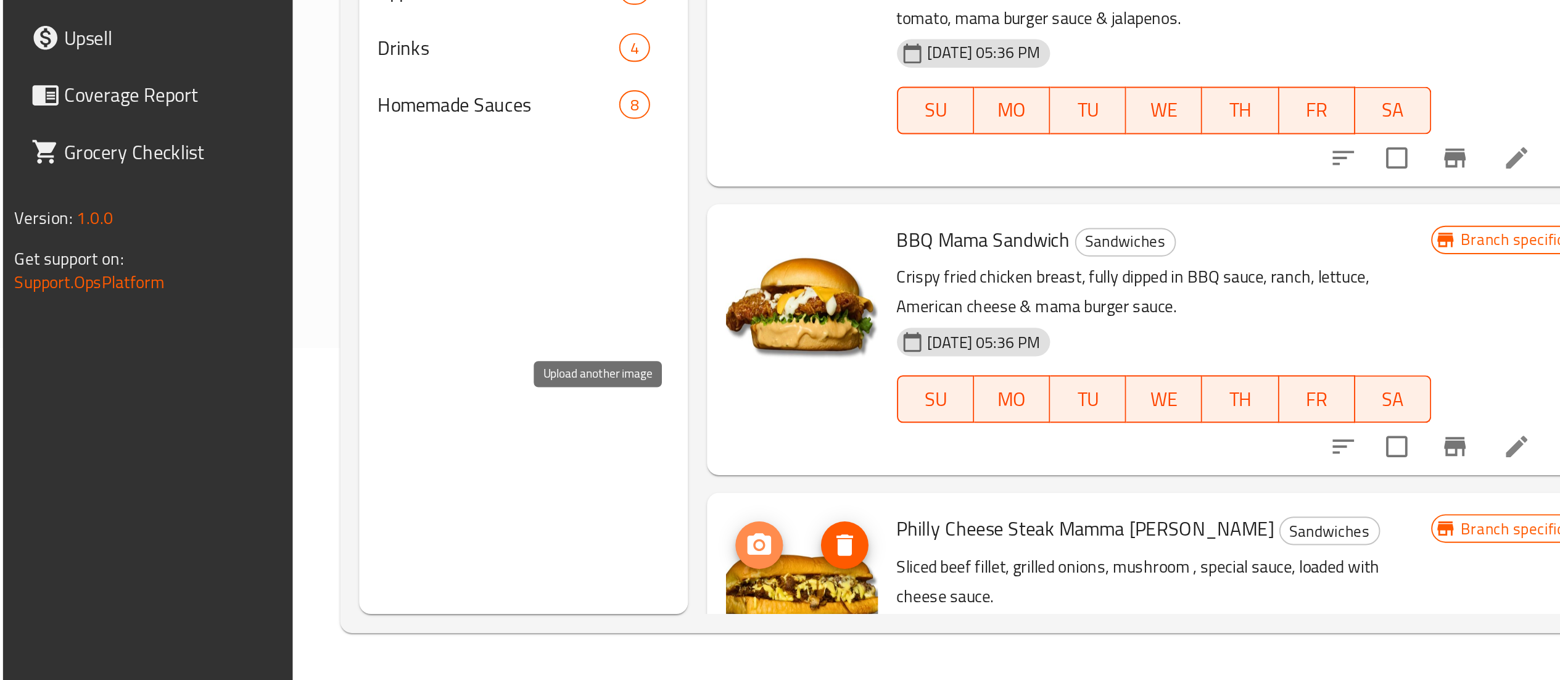
click at [719, 608] on circle "upload picture" at bounding box center [721, 610] width 4 height 4
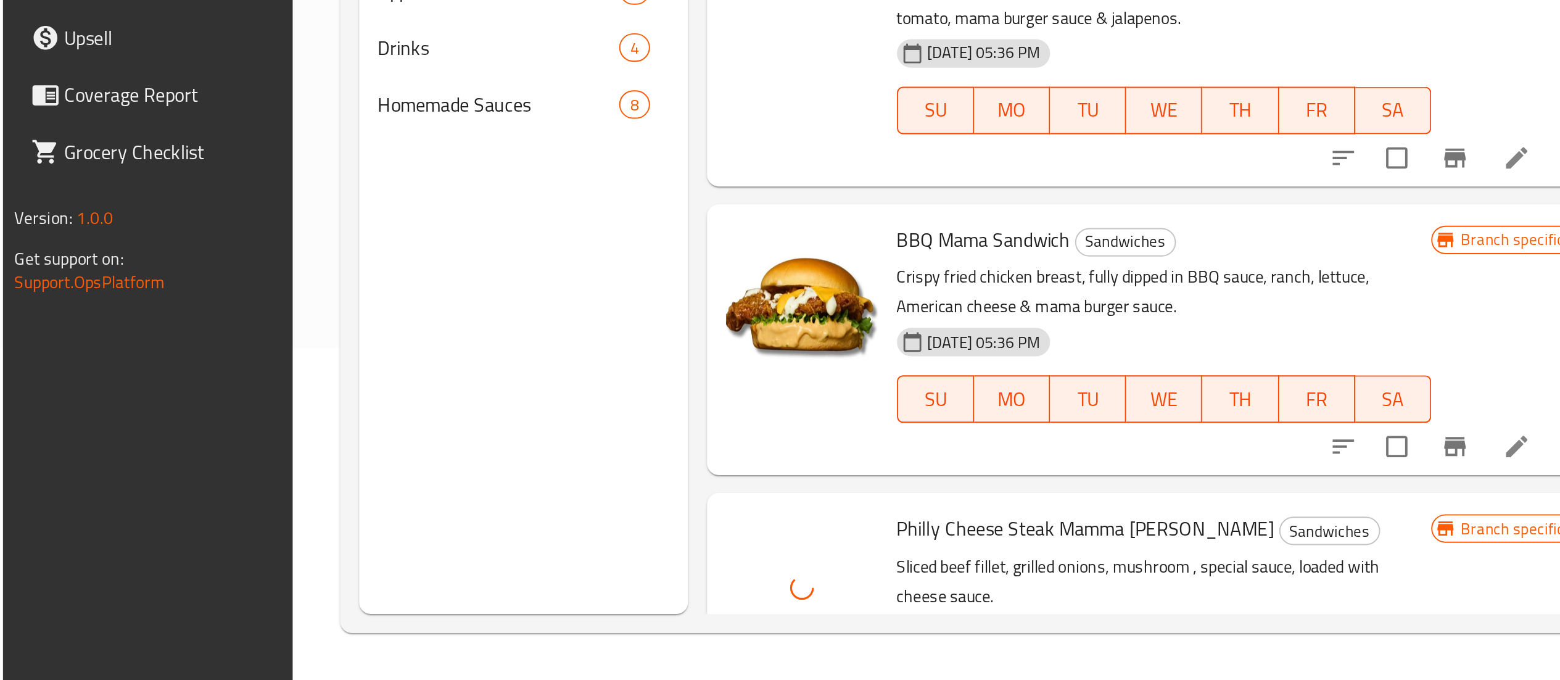
scroll to position [171, 0]
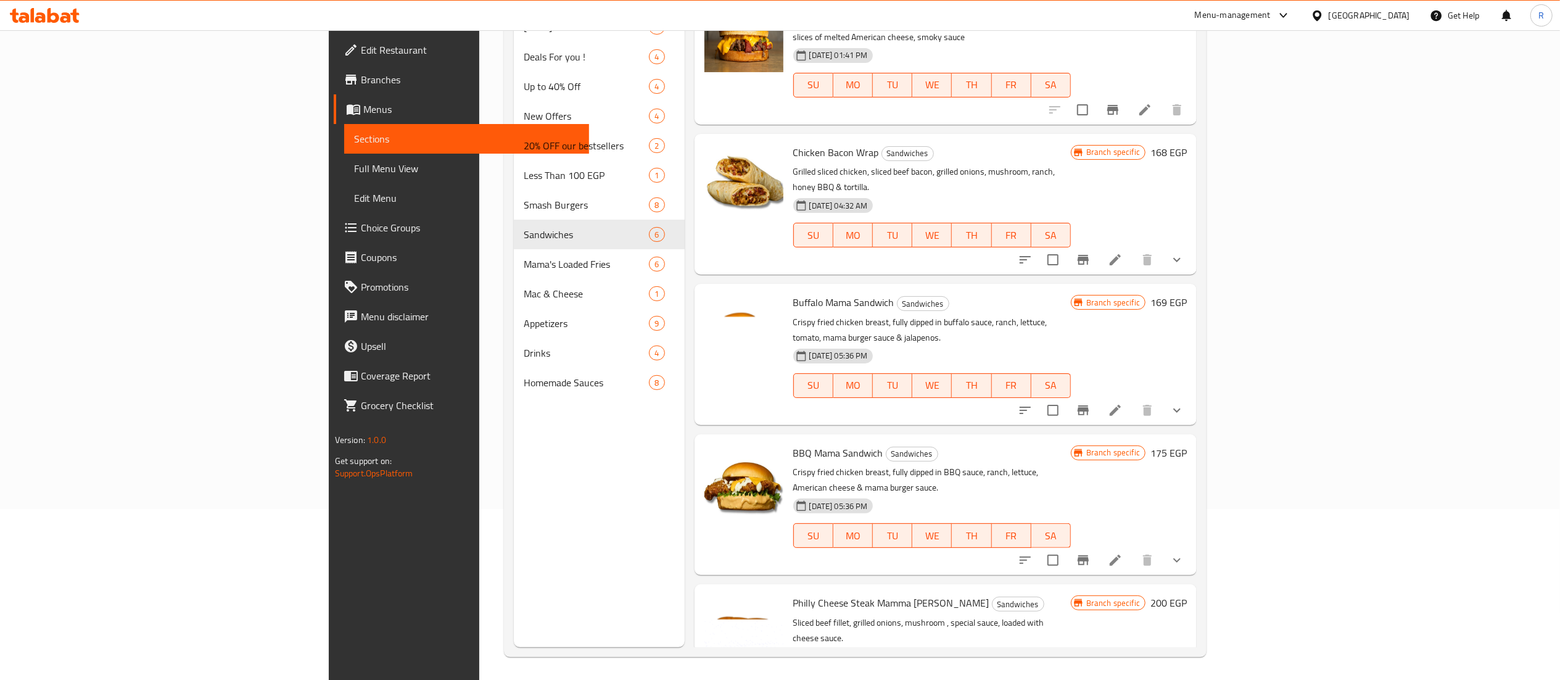
click at [514, 530] on div "Menu sections [DATE] Offers 2 Deals For you ! 4 Up to 40% Off 4 New Offers 4 20…" at bounding box center [599, 307] width 171 height 680
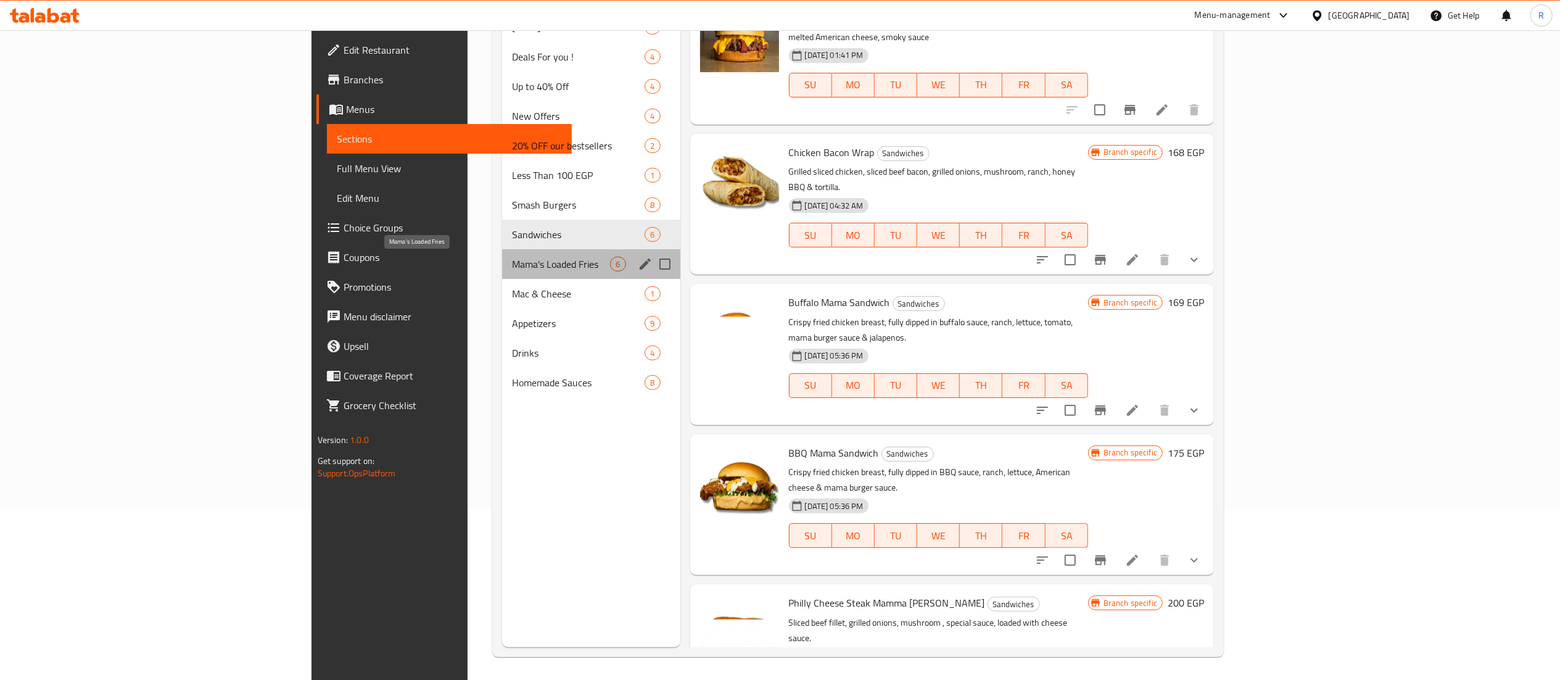
click at [512, 264] on span "Mama's Loaded Fries" at bounding box center [561, 264] width 98 height 15
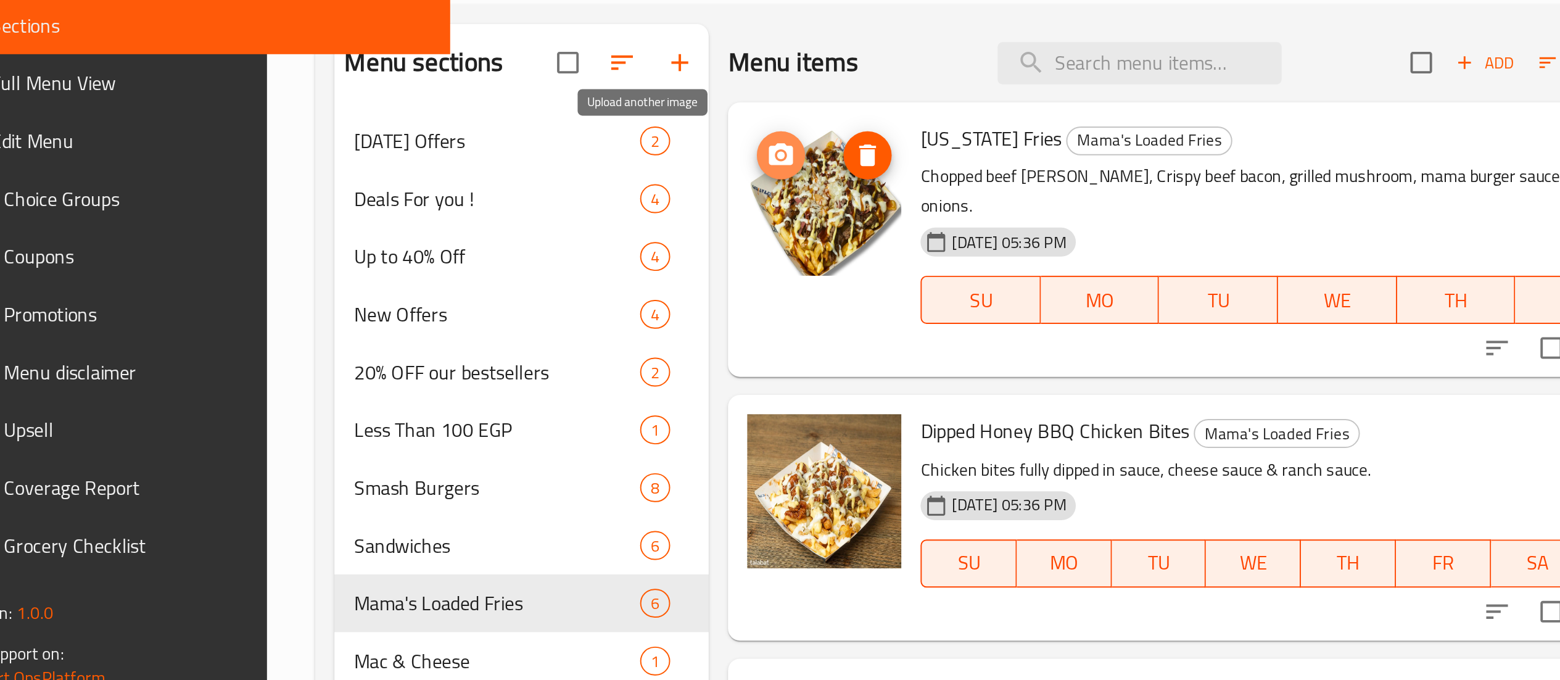
click at [702, 204] on icon "upload picture" at bounding box center [708, 204] width 12 height 11
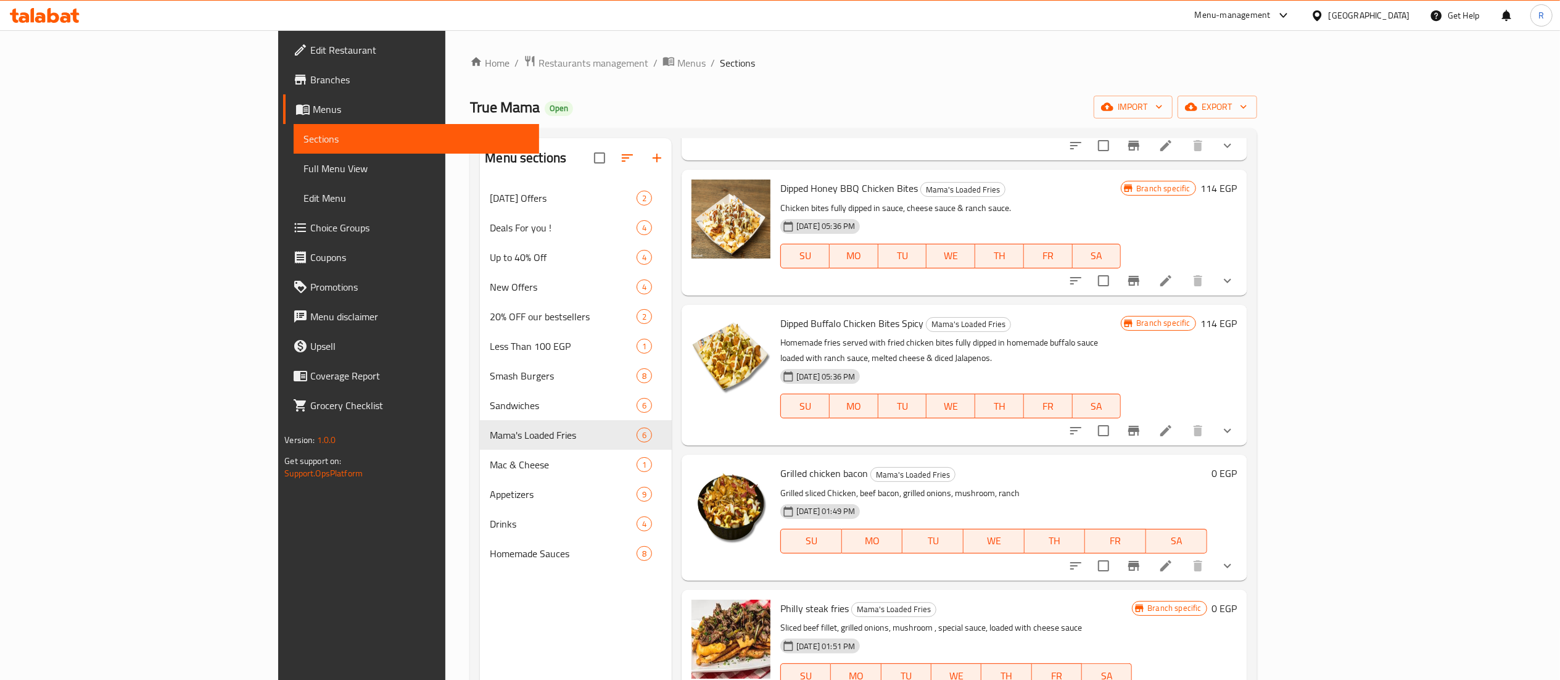
scroll to position [173, 0]
